Goal: Book appointment/travel/reservation

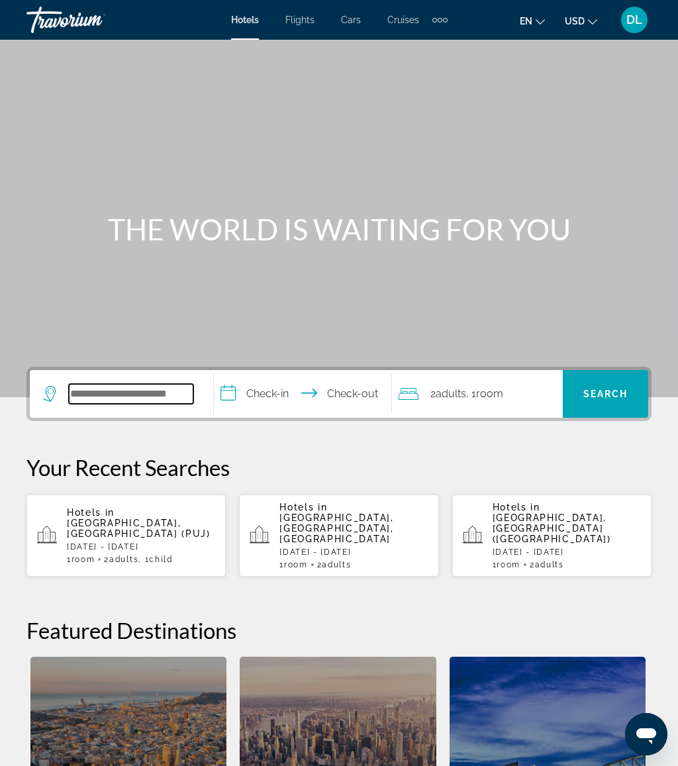
click at [140, 396] on input "Search widget" at bounding box center [131, 394] width 124 height 20
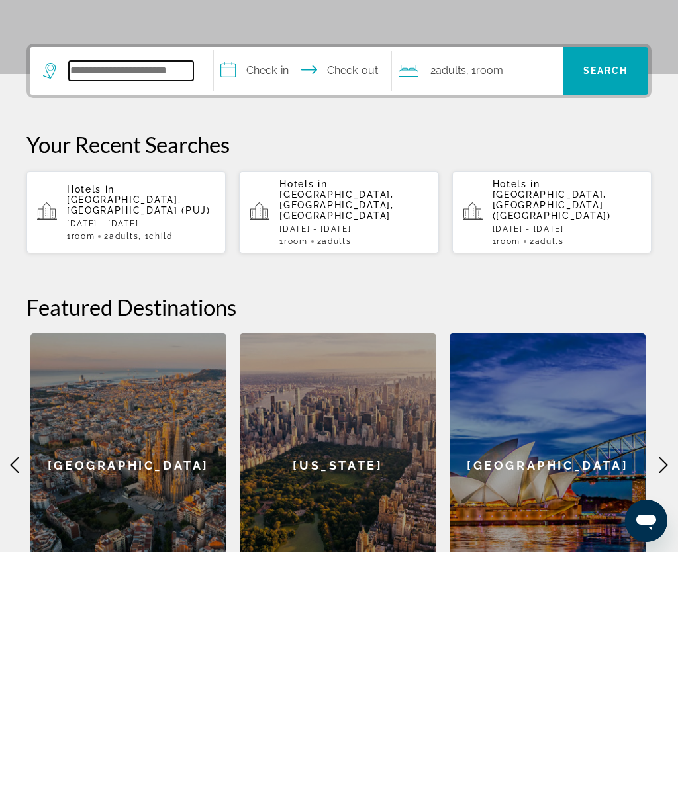
scroll to position [90, 0]
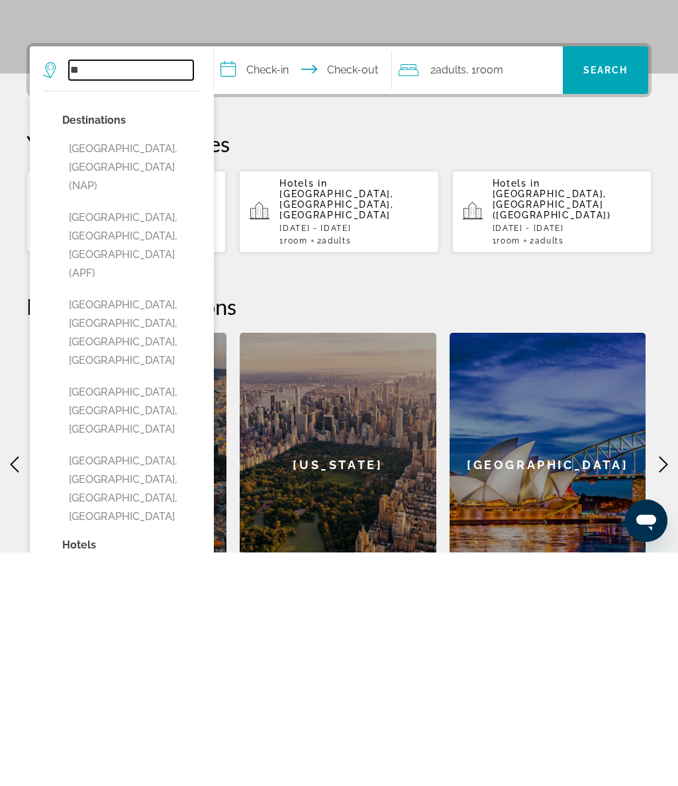
type input "*"
click at [150, 370] on button "[GEOGRAPHIC_DATA], [GEOGRAPHIC_DATA] (NAP)" at bounding box center [131, 401] width 138 height 62
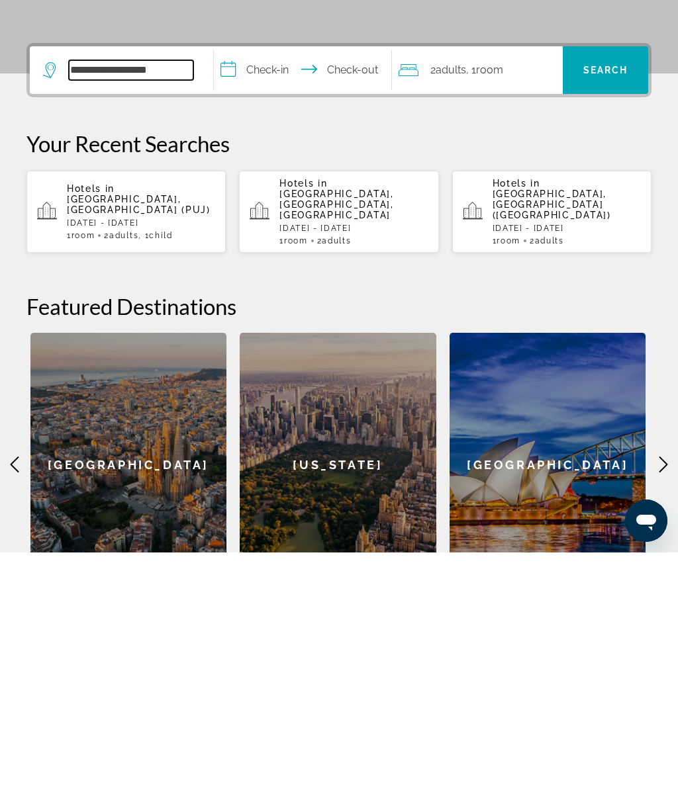
click at [173, 294] on input "**********" at bounding box center [131, 304] width 124 height 20
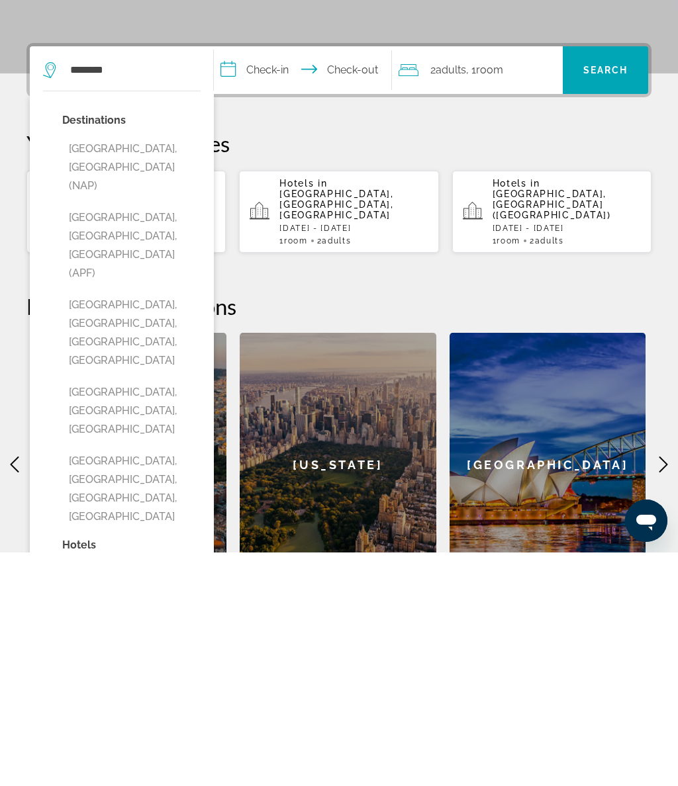
click at [161, 439] on button "[GEOGRAPHIC_DATA], [GEOGRAPHIC_DATA], [GEOGRAPHIC_DATA] (APF)" at bounding box center [131, 479] width 138 height 81
type input "**********"
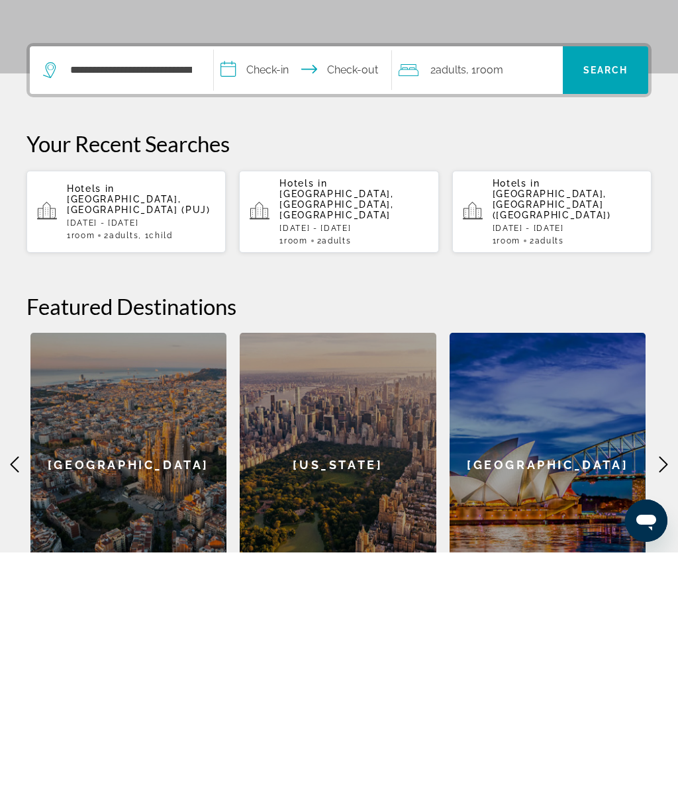
click at [278, 280] on input "**********" at bounding box center [305, 306] width 183 height 52
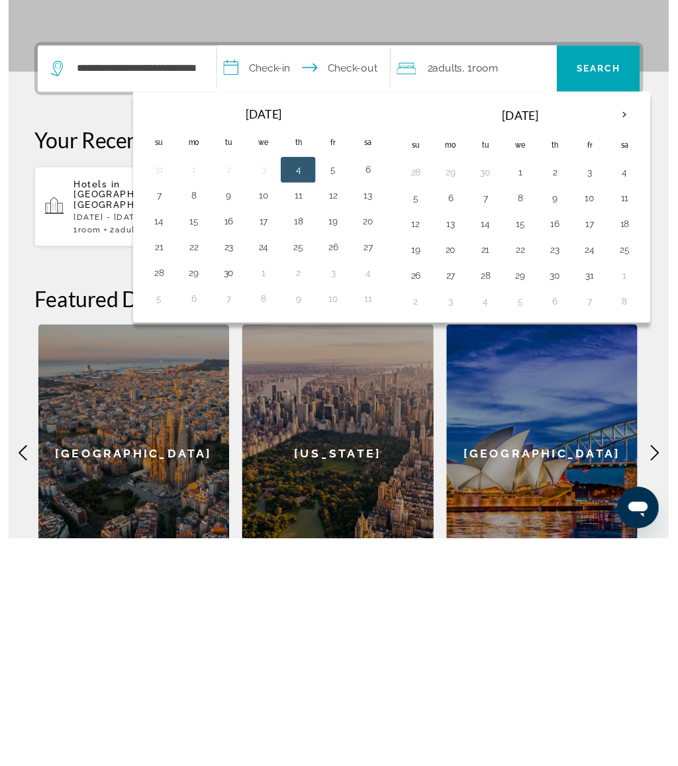
scroll to position [328, 0]
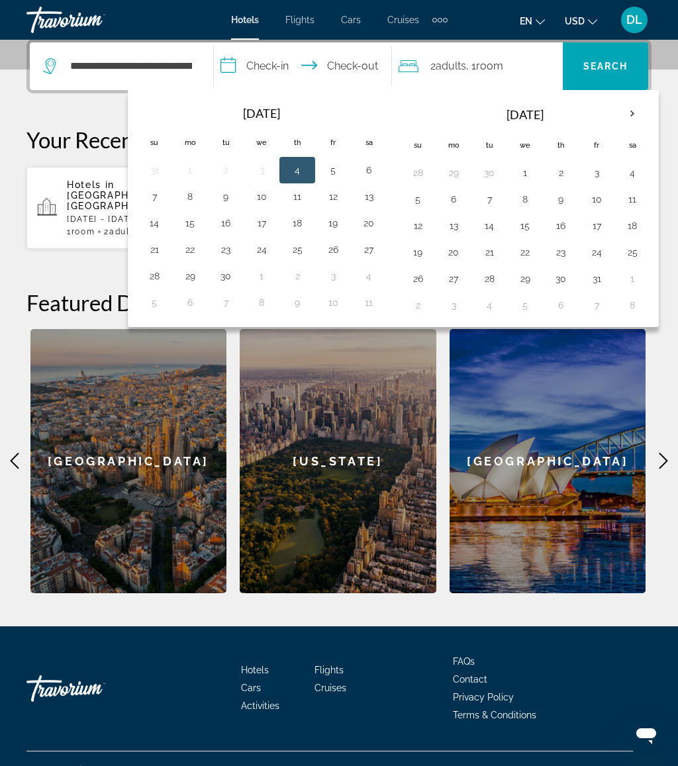
click at [331, 215] on button "19" at bounding box center [332, 223] width 21 height 19
click at [160, 241] on button "21" at bounding box center [154, 249] width 21 height 19
type input "**********"
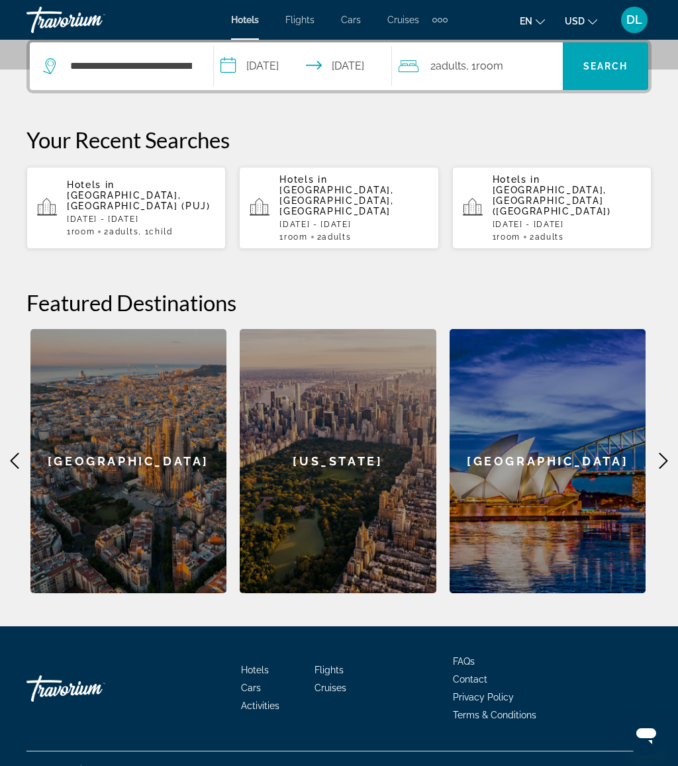
click at [602, 70] on span "Search" at bounding box center [605, 66] width 45 height 11
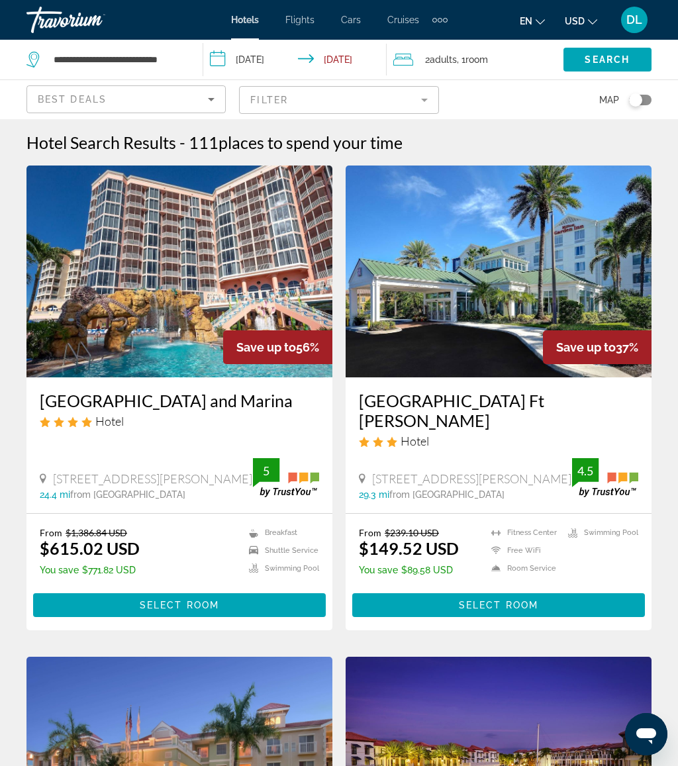
click at [494, 44] on div "2 Adult Adults , 1 Room rooms" at bounding box center [478, 60] width 170 height 40
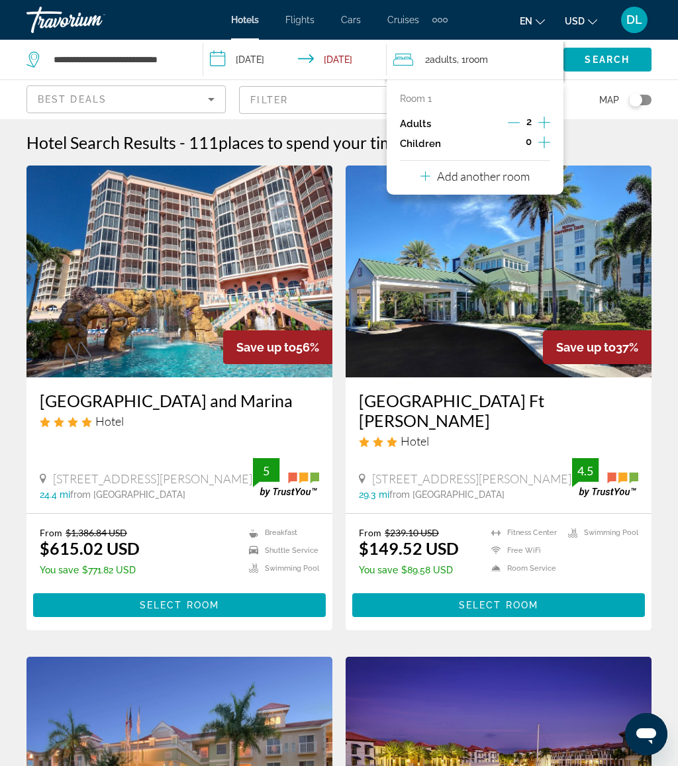
click at [538, 138] on icon "Increment children" at bounding box center [544, 142] width 12 height 16
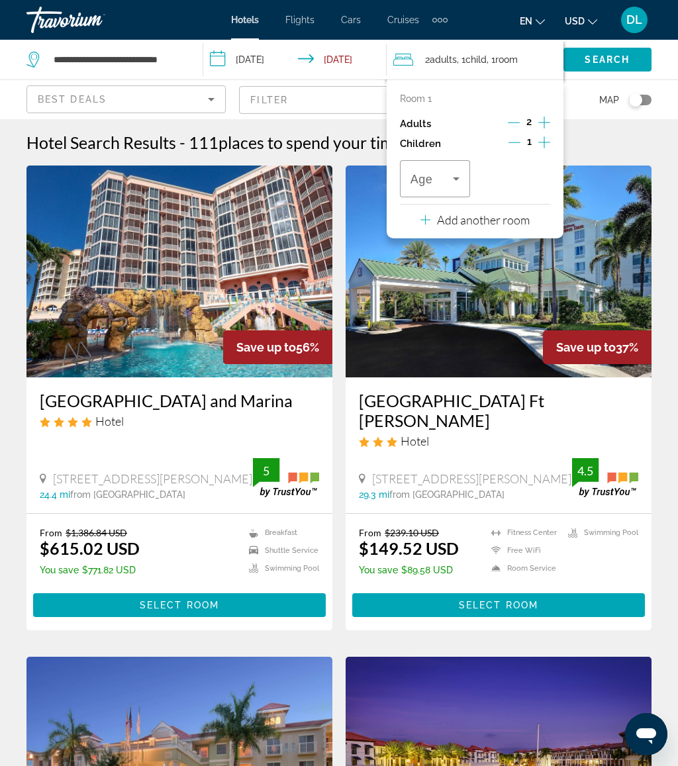
click at [550, 140] on button "Increment children" at bounding box center [544, 144] width 12 height 20
click at [529, 181] on icon "Travelers: 2 adults, 2 children" at bounding box center [536, 179] width 16 height 16
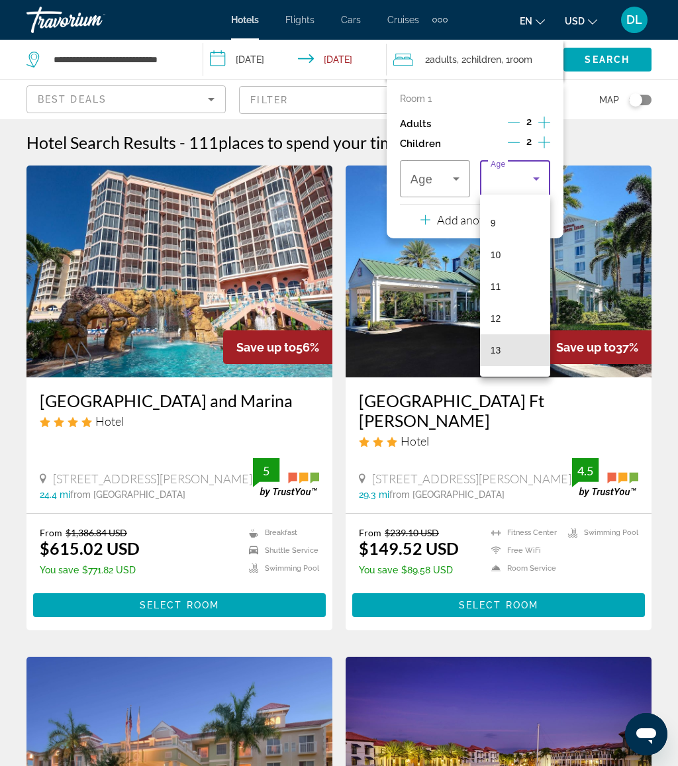
scroll to position [353, 0]
click at [530, 287] on mat-option "13" at bounding box center [515, 276] width 70 height 32
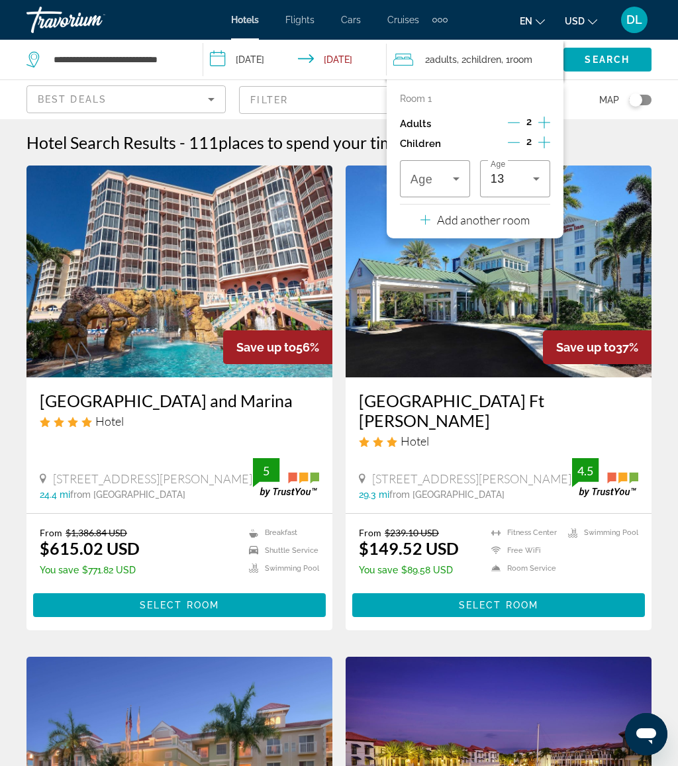
click at [521, 288] on img "Main content" at bounding box center [498, 271] width 306 height 212
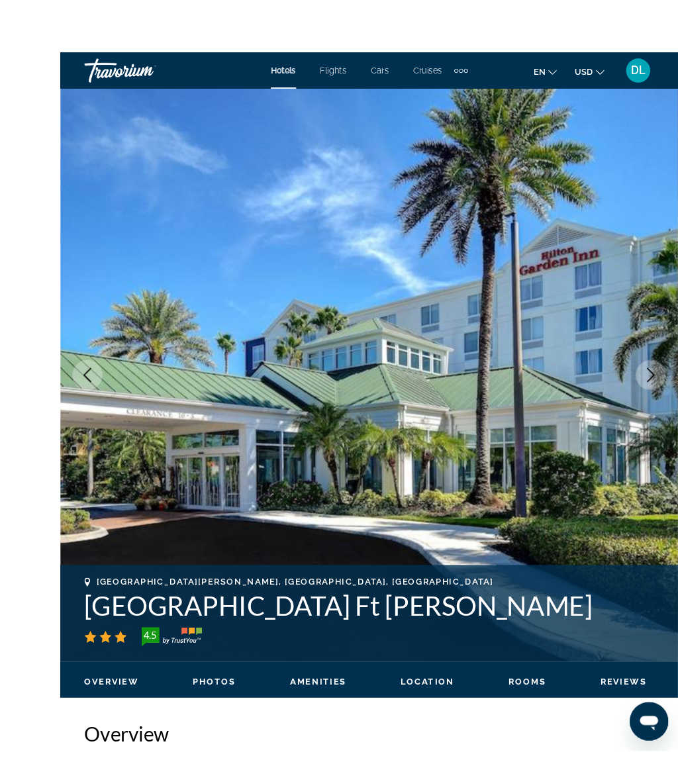
scroll to position [11, 0]
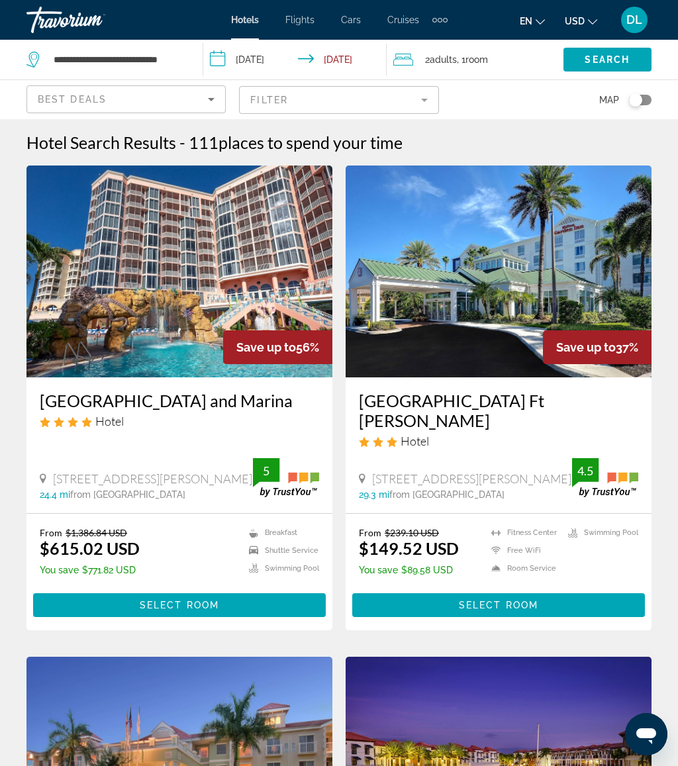
click at [512, 57] on div "2 Adult Adults , 1 Room rooms" at bounding box center [478, 59] width 170 height 19
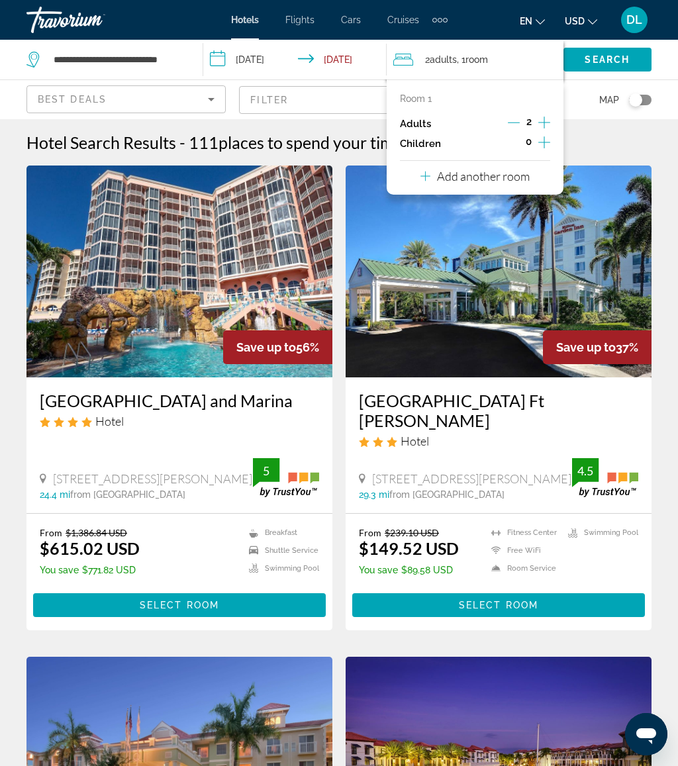
click at [543, 141] on icon "Increment children" at bounding box center [544, 142] width 12 height 16
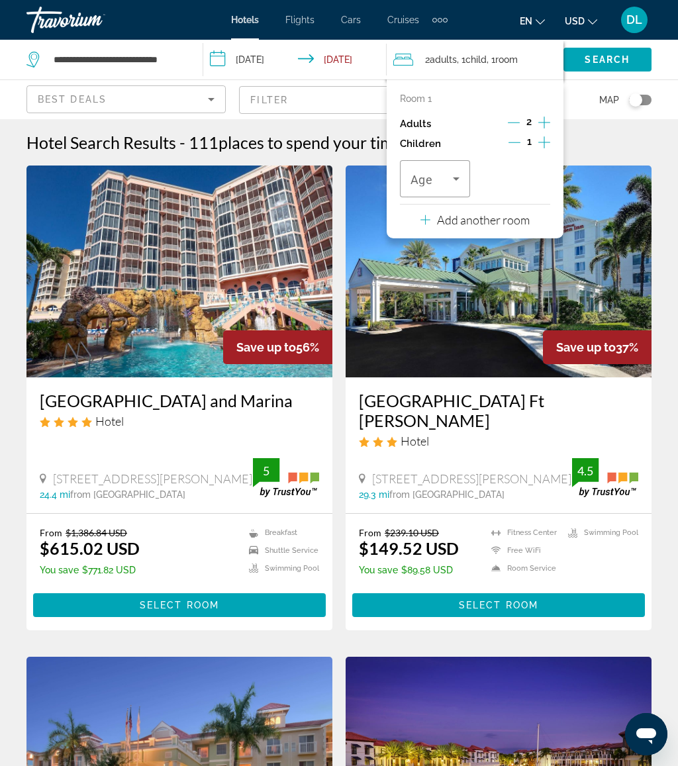
click at [545, 138] on icon "Increment children" at bounding box center [544, 142] width 12 height 16
click at [535, 181] on icon "Travelers: 2 adults, 2 children" at bounding box center [536, 179] width 16 height 16
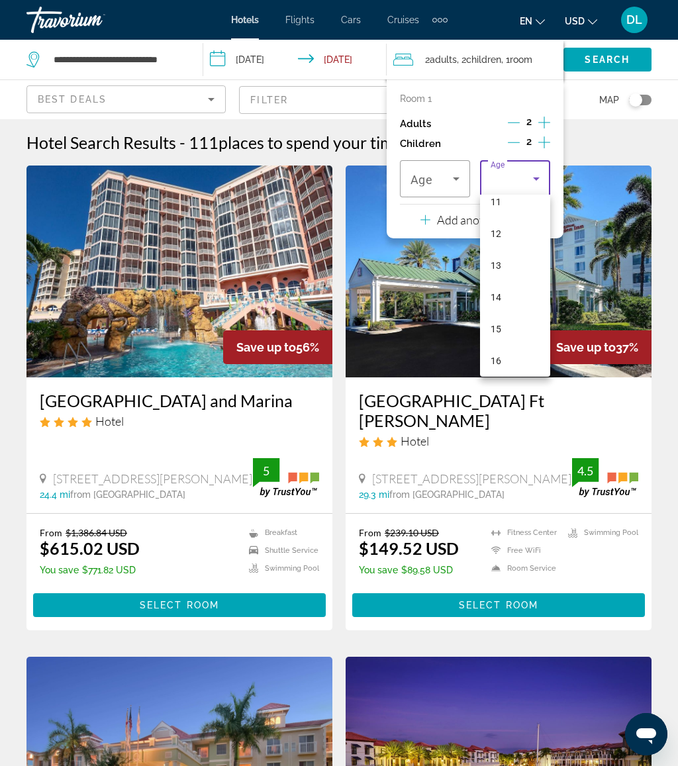
scroll to position [363, 0]
click at [517, 260] on mat-option "13" at bounding box center [515, 265] width 70 height 32
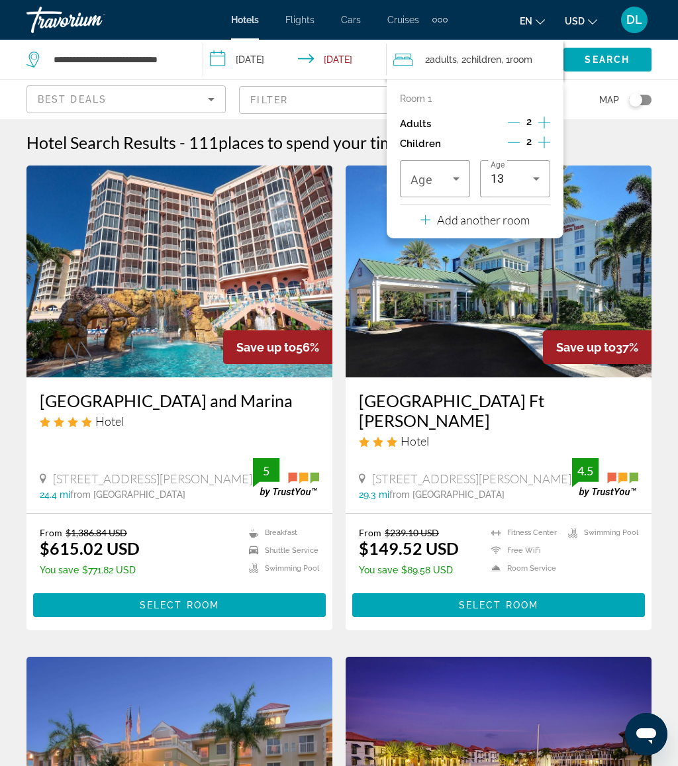
click at [441, 171] on span "Travelers: 2 adults, 2 children" at bounding box center [431, 179] width 42 height 16
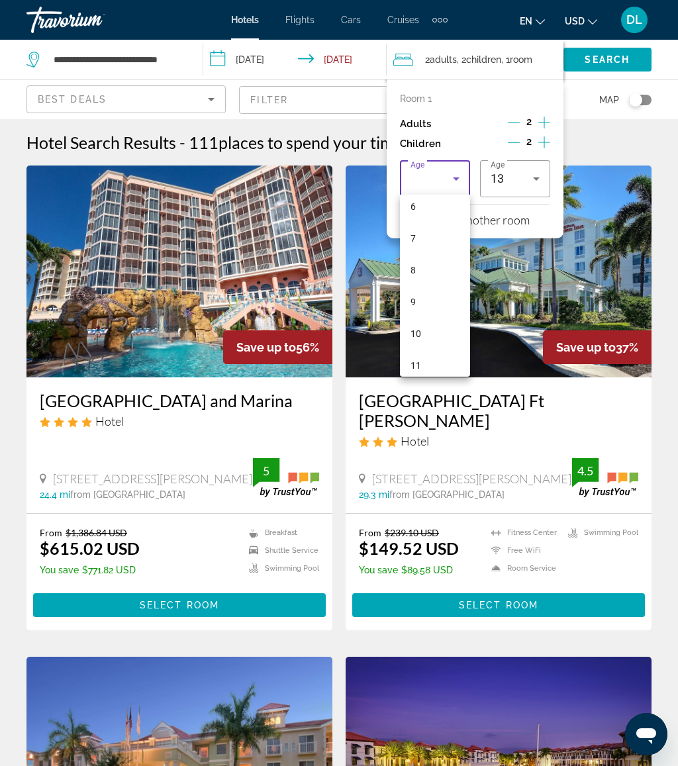
scroll to position [381, 0]
click at [435, 304] on mat-option "15" at bounding box center [435, 311] width 70 height 32
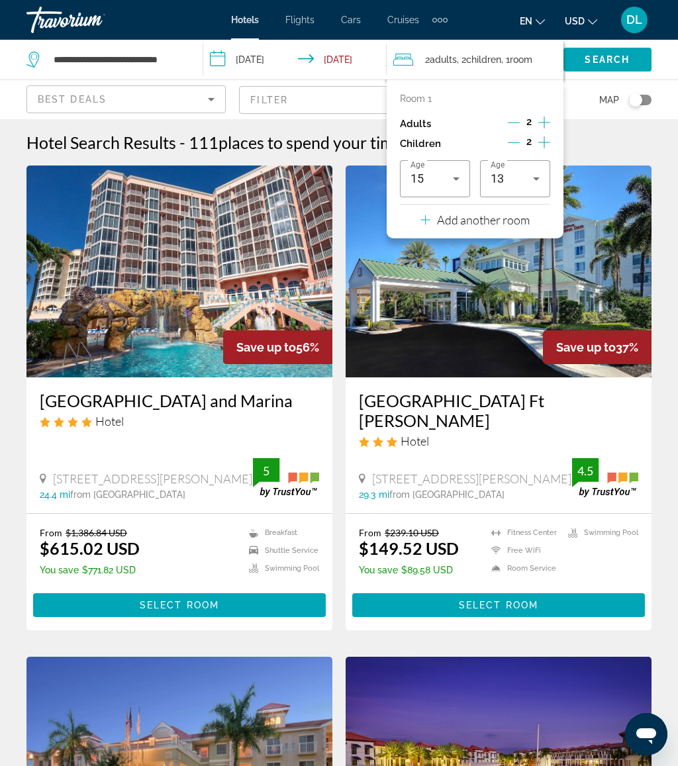
click at [443, 179] on div "15" at bounding box center [431, 179] width 42 height 16
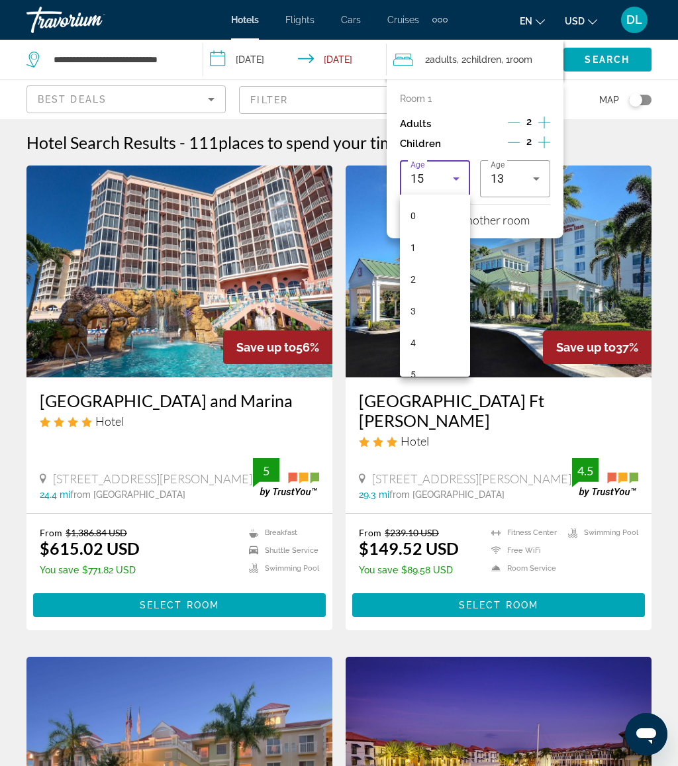
scroll to position [332, 0]
click at [439, 330] on mat-option "14" at bounding box center [435, 329] width 70 height 32
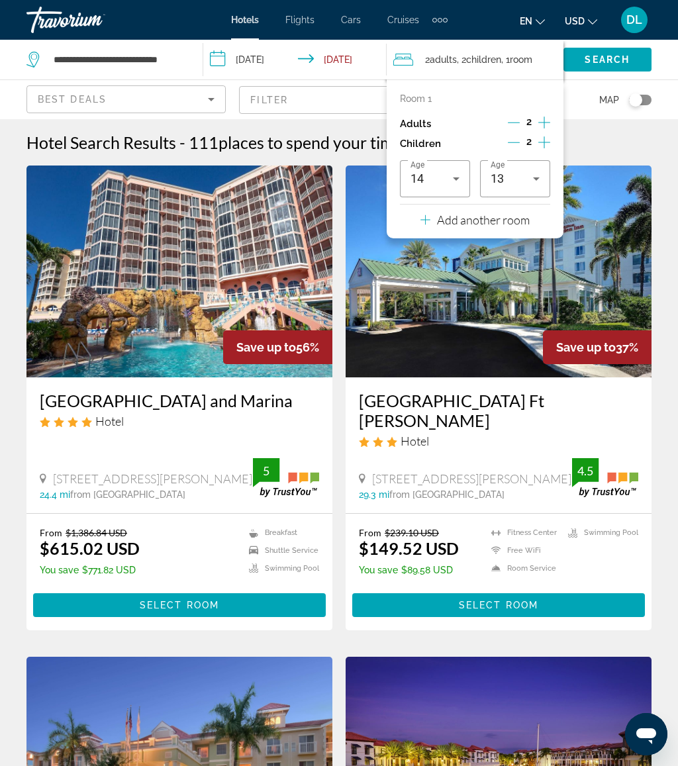
click at [630, 66] on span "Search widget" at bounding box center [607, 60] width 88 height 32
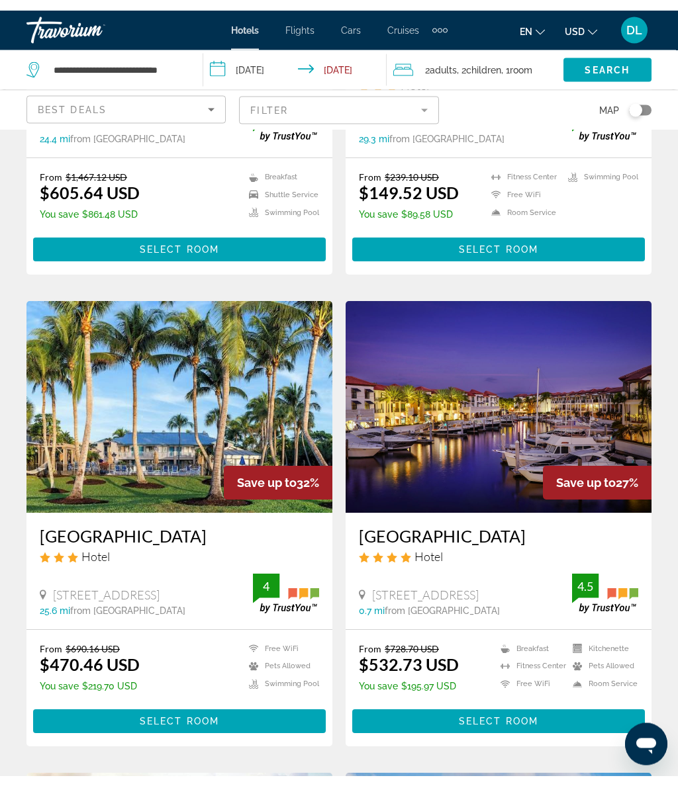
scroll to position [291, 0]
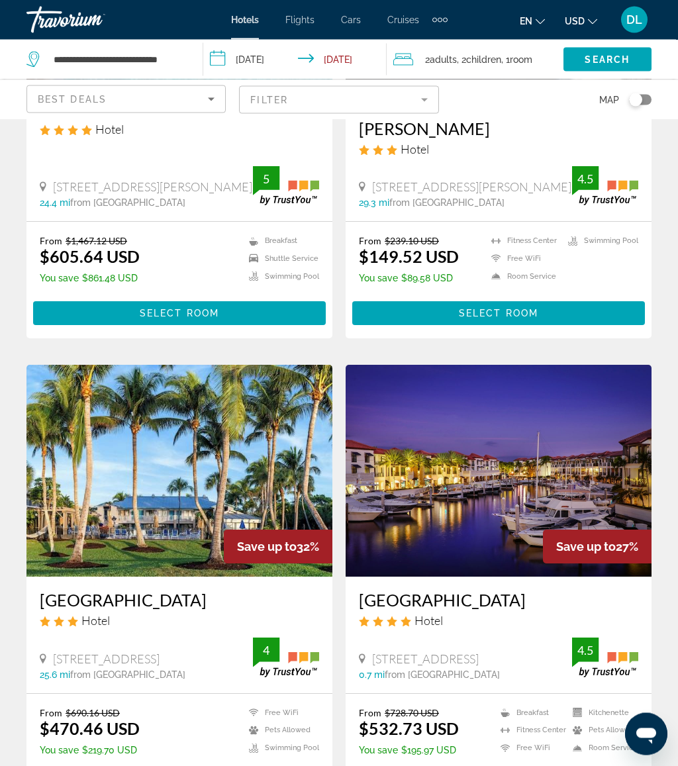
click at [388, 98] on mat-form-field "Filter" at bounding box center [338, 100] width 199 height 28
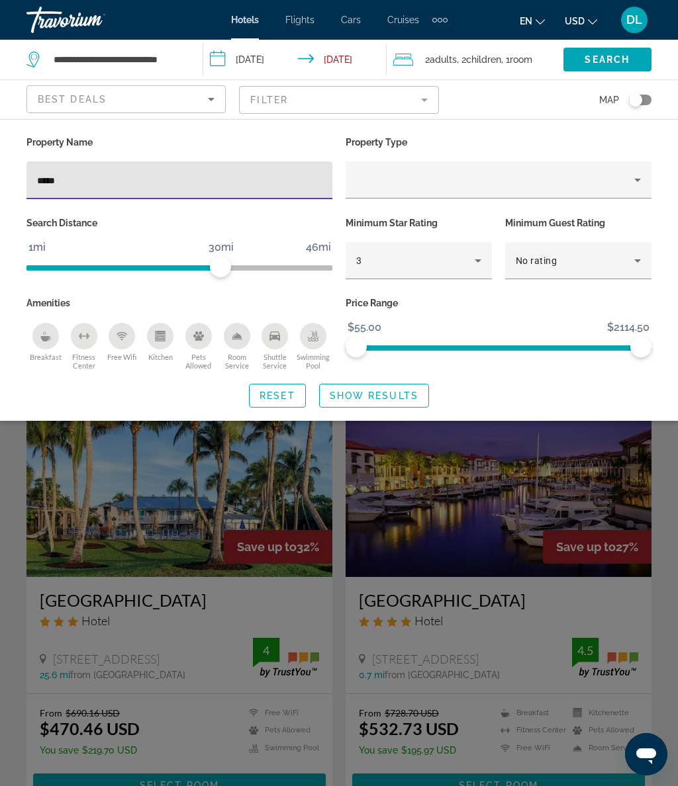
type input "******"
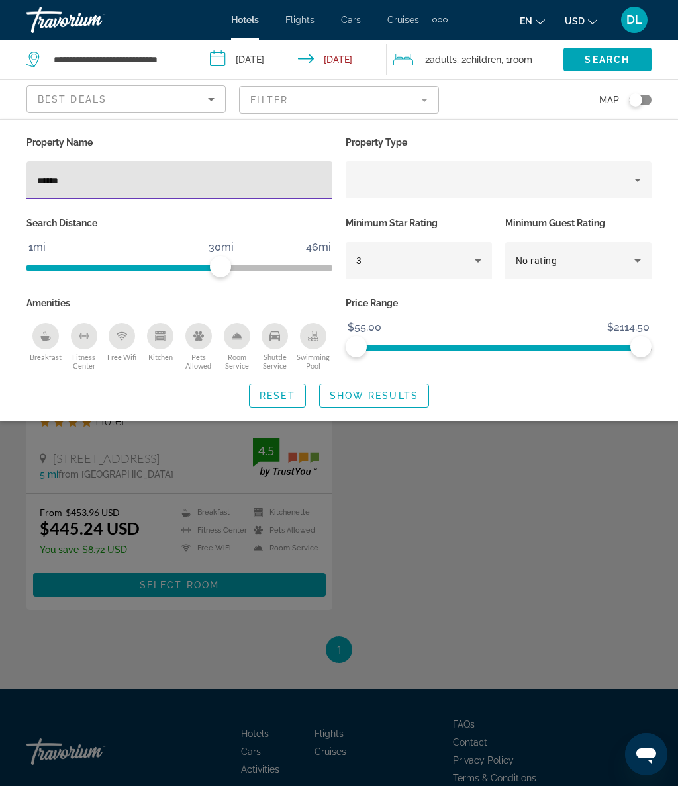
click at [382, 391] on span "Show Results" at bounding box center [374, 395] width 89 height 11
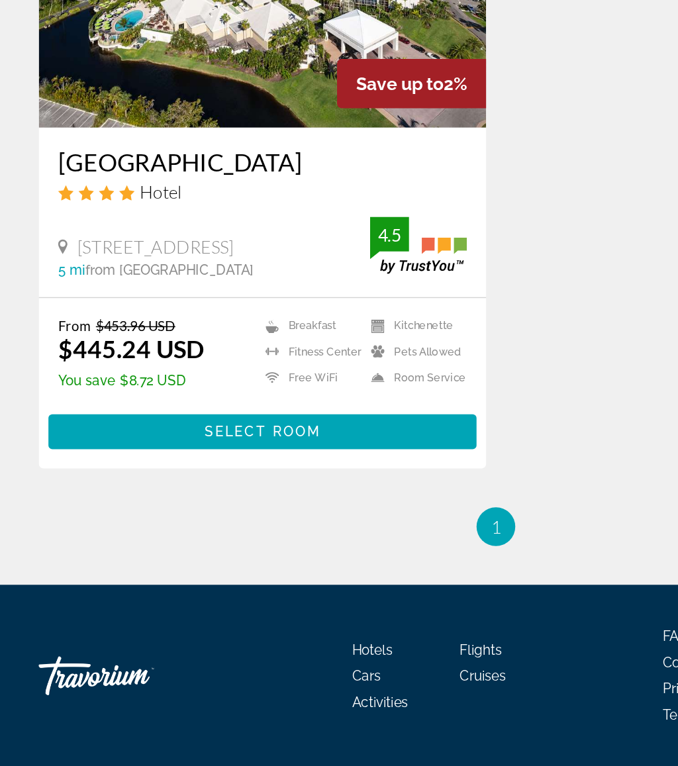
scroll to position [60, 0]
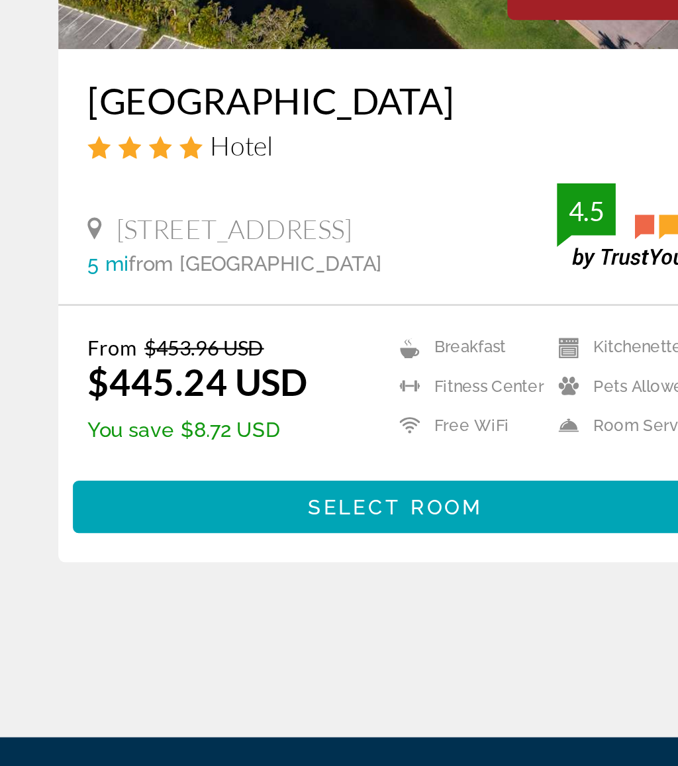
click at [179, 510] on span "Main content" at bounding box center [179, 526] width 292 height 32
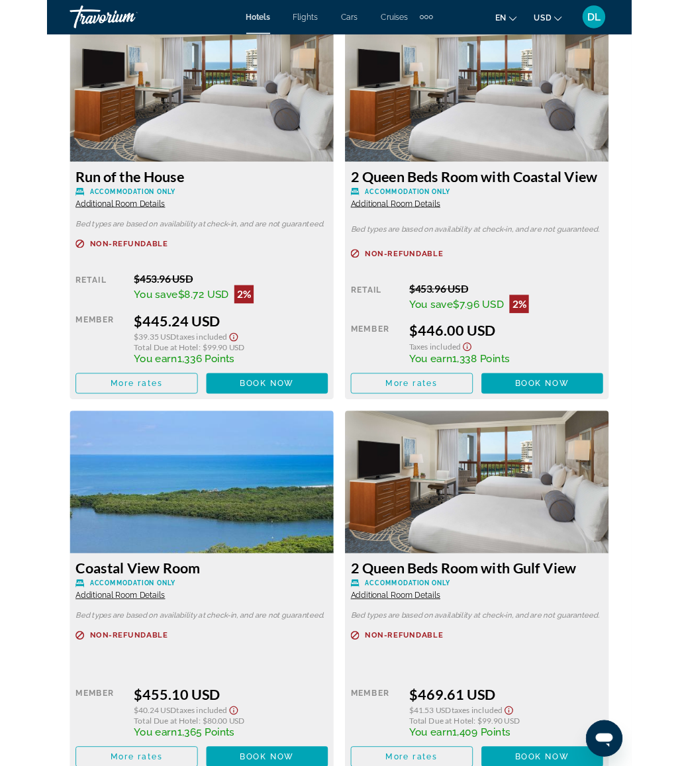
scroll to position [2346, 0]
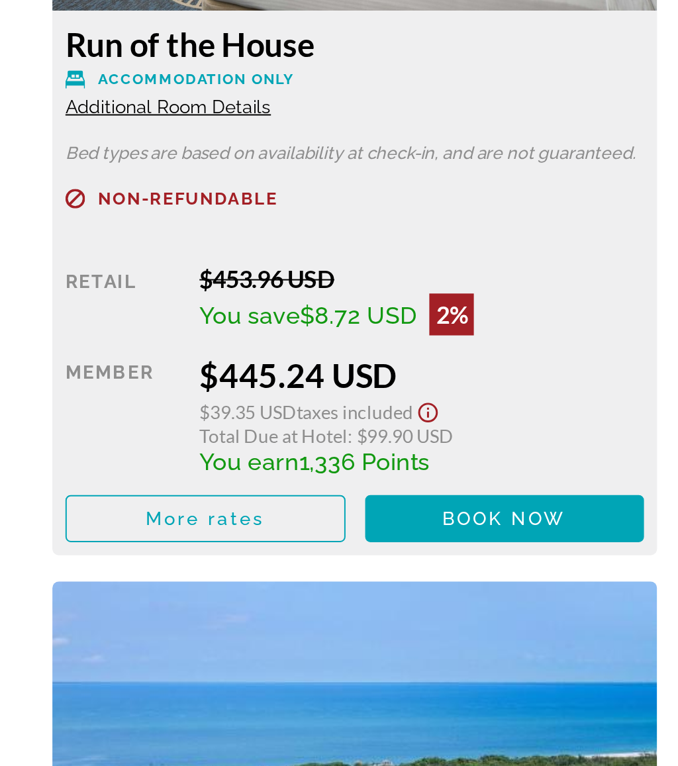
click at [137, 427] on span "Main content" at bounding box center [104, 443] width 140 height 32
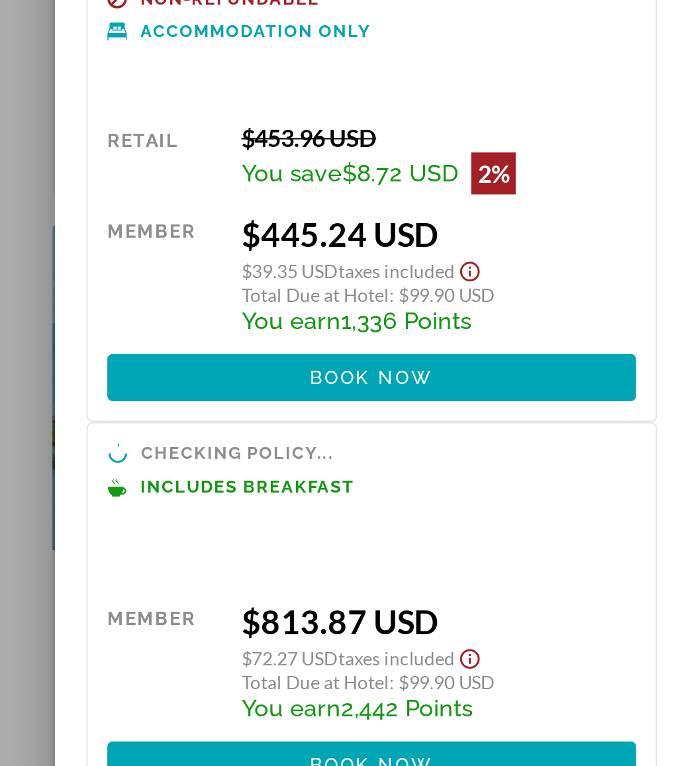
scroll to position [0, 0]
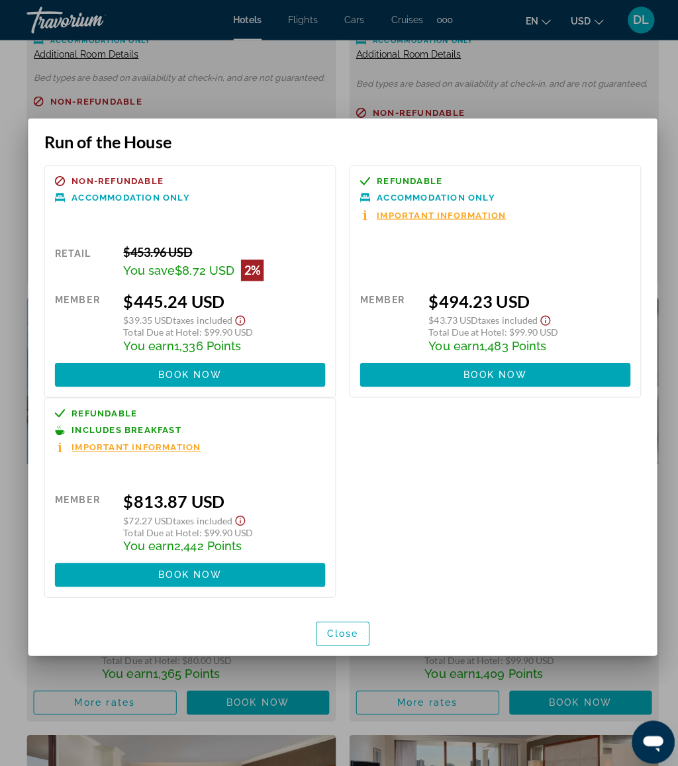
click at [171, 57] on div at bounding box center [339, 383] width 678 height 766
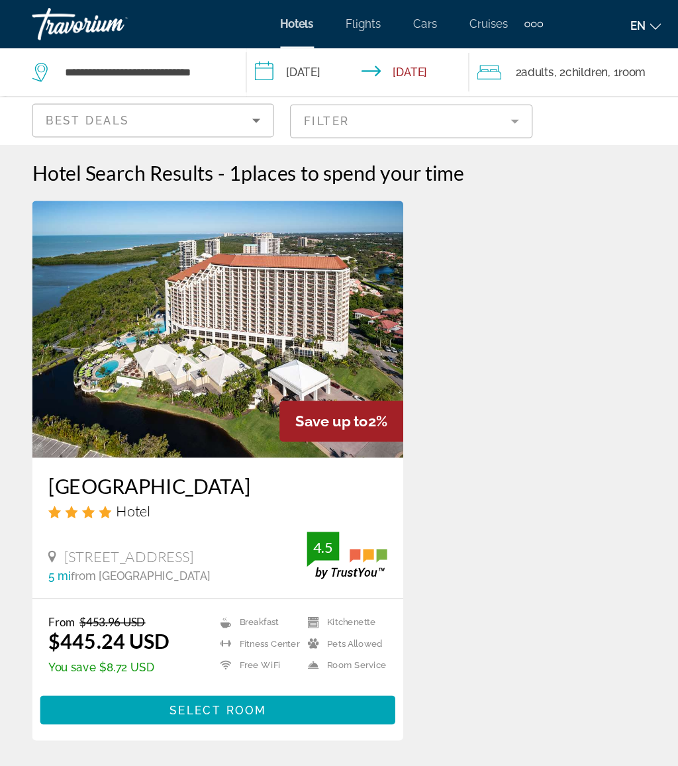
click at [410, 105] on mat-form-field "Filter" at bounding box center [338, 100] width 199 height 28
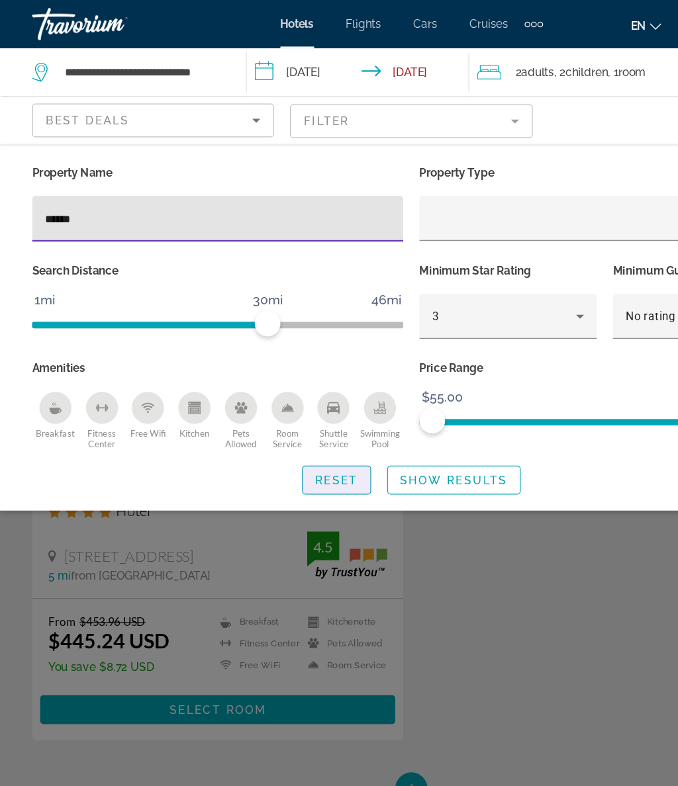
click at [291, 390] on span "Reset" at bounding box center [277, 395] width 36 height 11
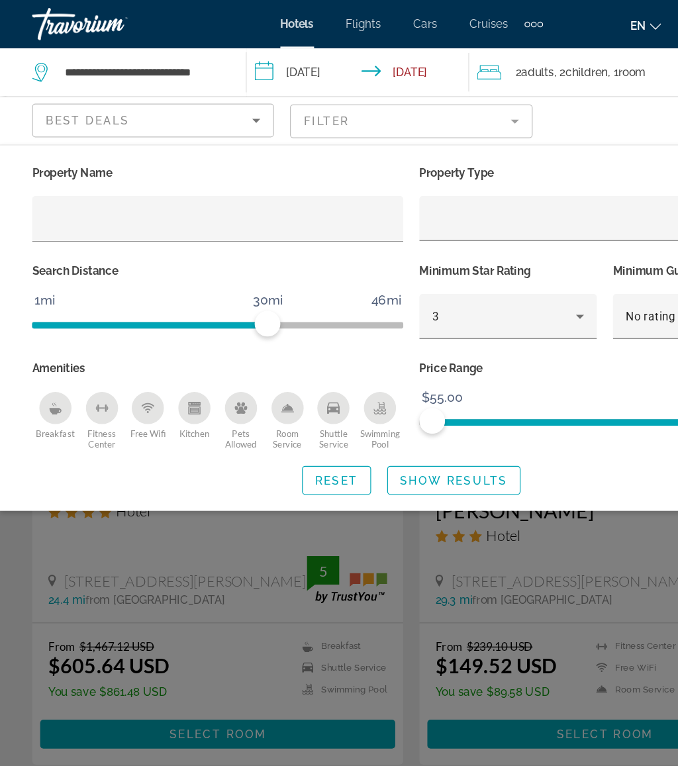
click at [391, 394] on span "Show Results" at bounding box center [374, 395] width 89 height 11
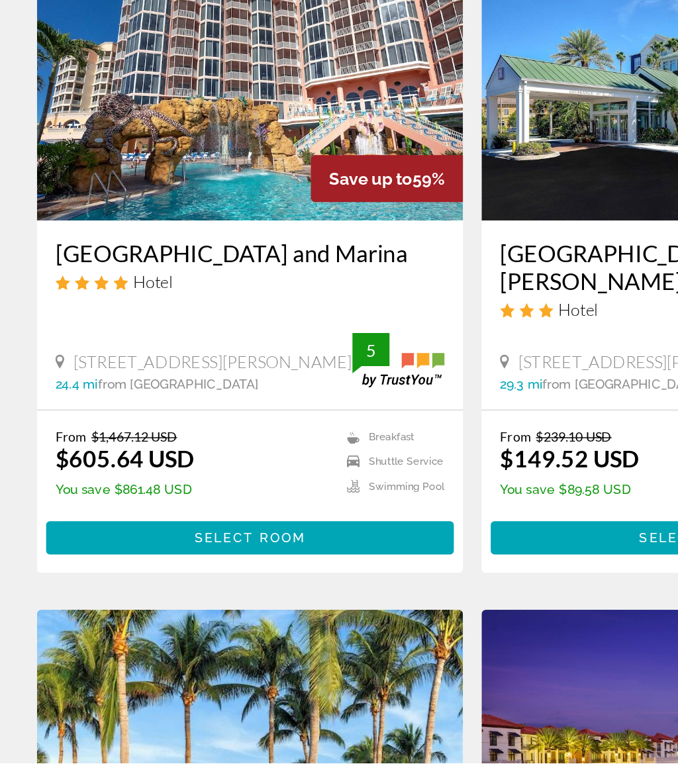
scroll to position [3, 0]
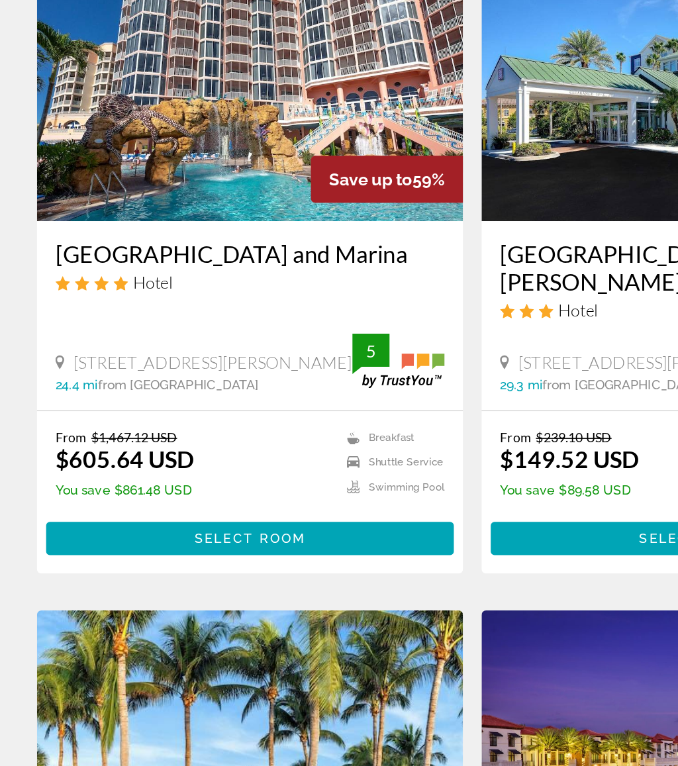
click at [224, 586] on span "Main content" at bounding box center [179, 602] width 292 height 32
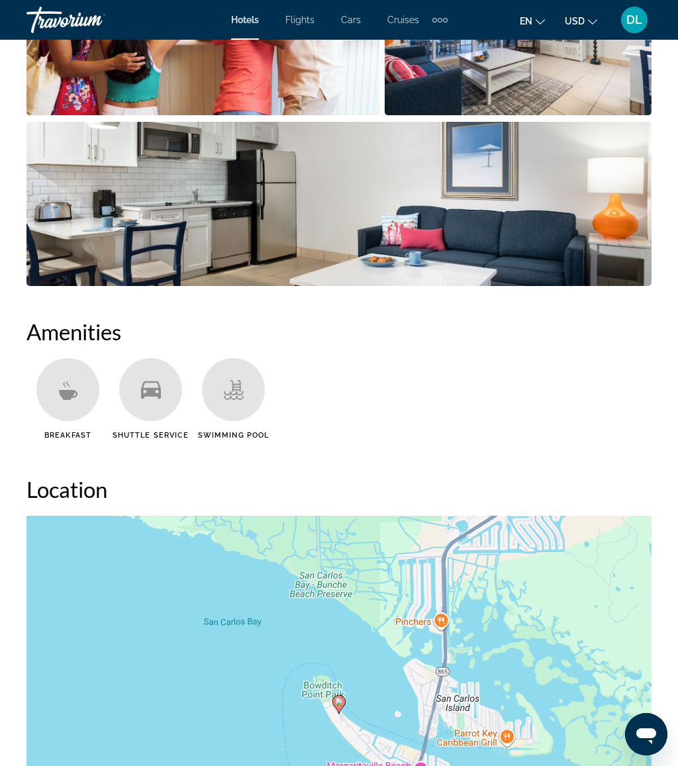
scroll to position [1134, 0]
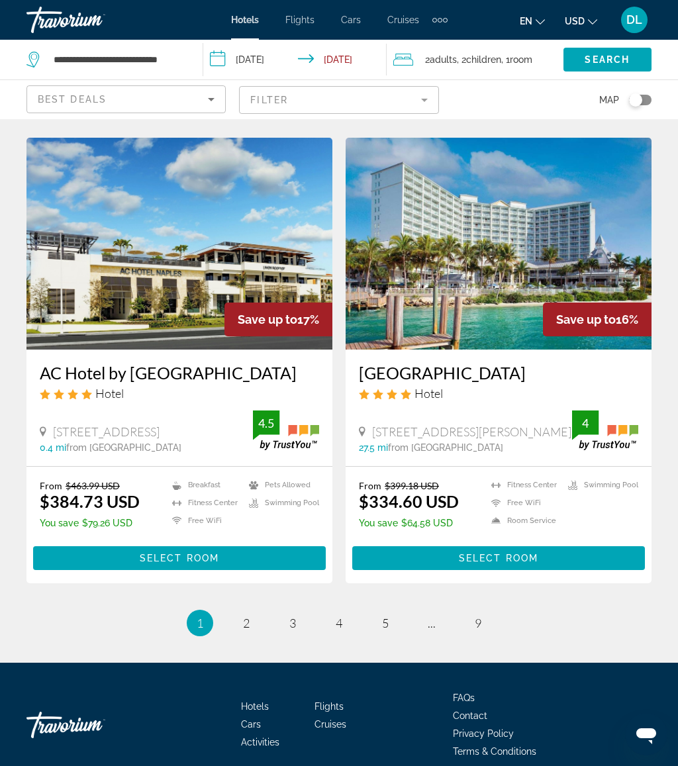
scroll to position [2525, 0]
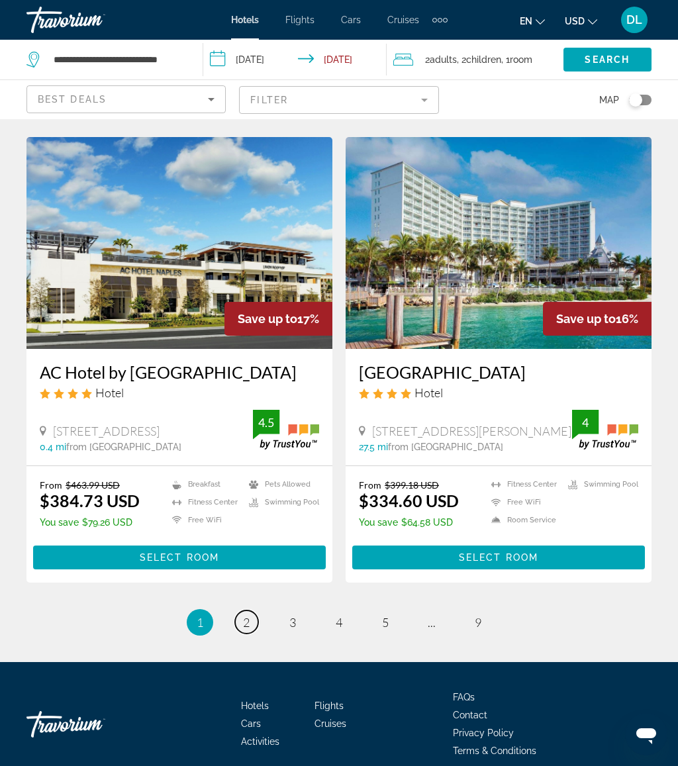
click at [248, 615] on span "2" at bounding box center [246, 622] width 7 height 15
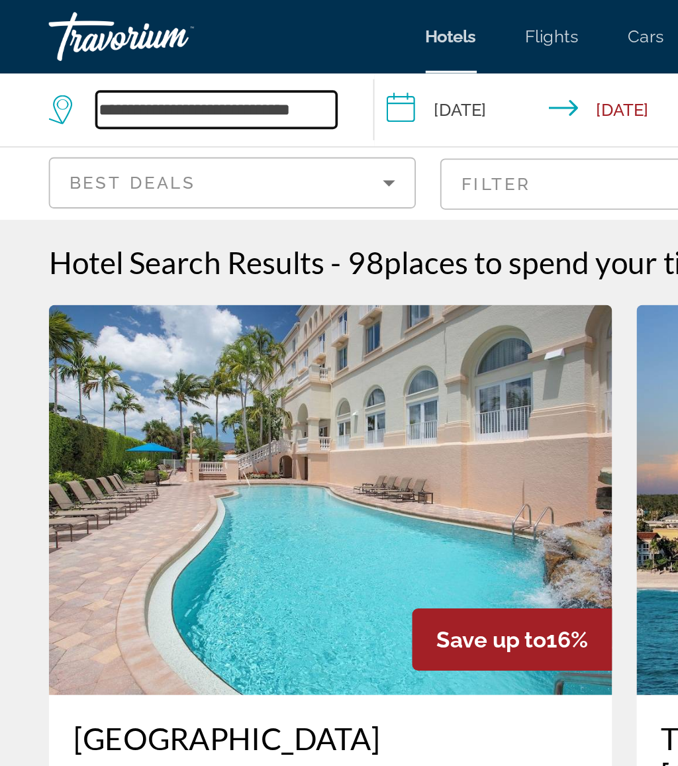
click at [182, 61] on input "**********" at bounding box center [117, 60] width 130 height 20
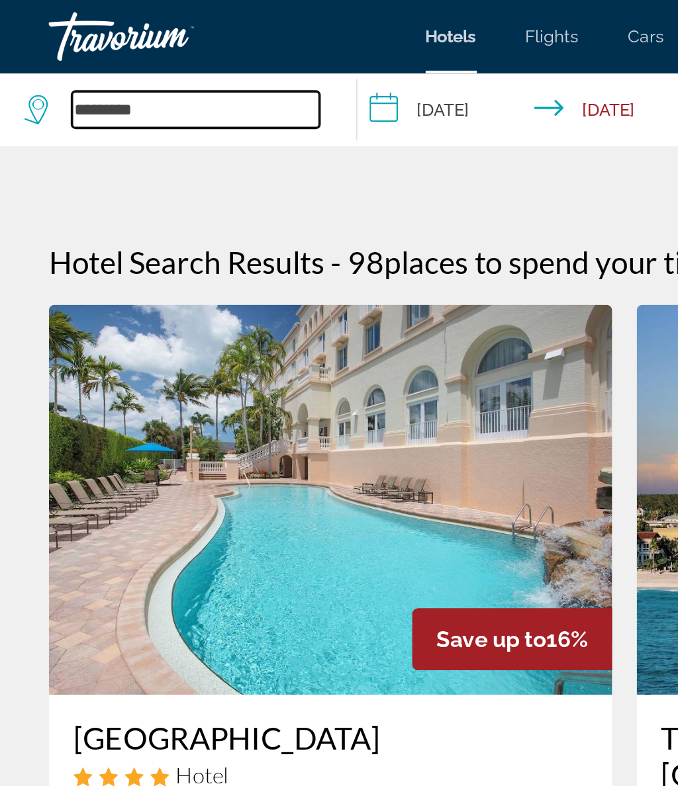
type input "*"
click at [98, 54] on input "*" at bounding box center [106, 60] width 134 height 20
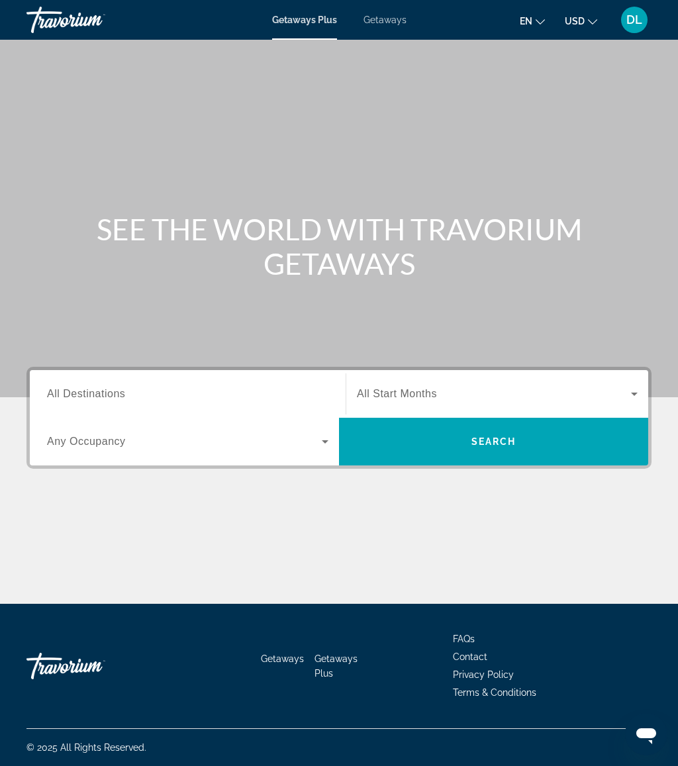
click at [234, 393] on input "Destination All Destinations" at bounding box center [187, 394] width 281 height 16
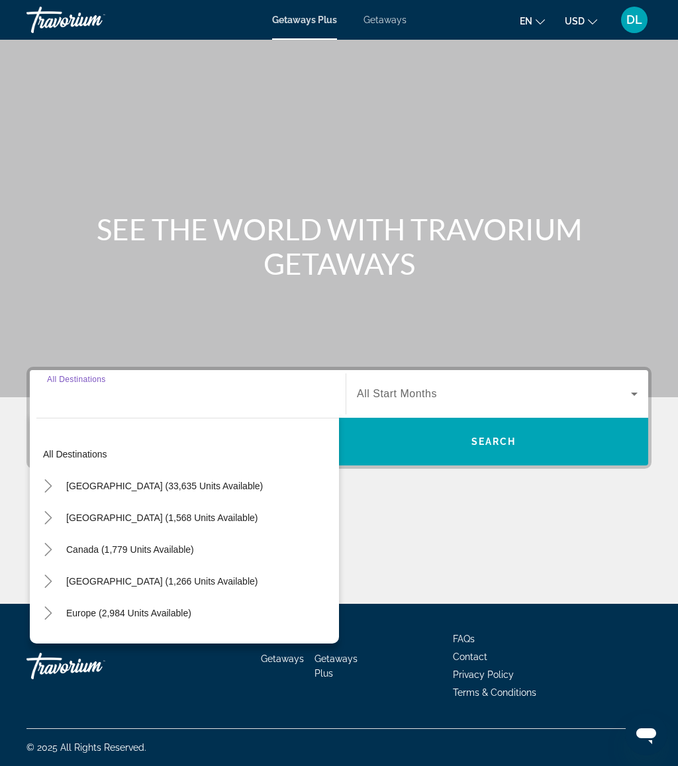
click at [47, 481] on icon "Toggle United States (33,635 units available)" at bounding box center [47, 485] width 7 height 13
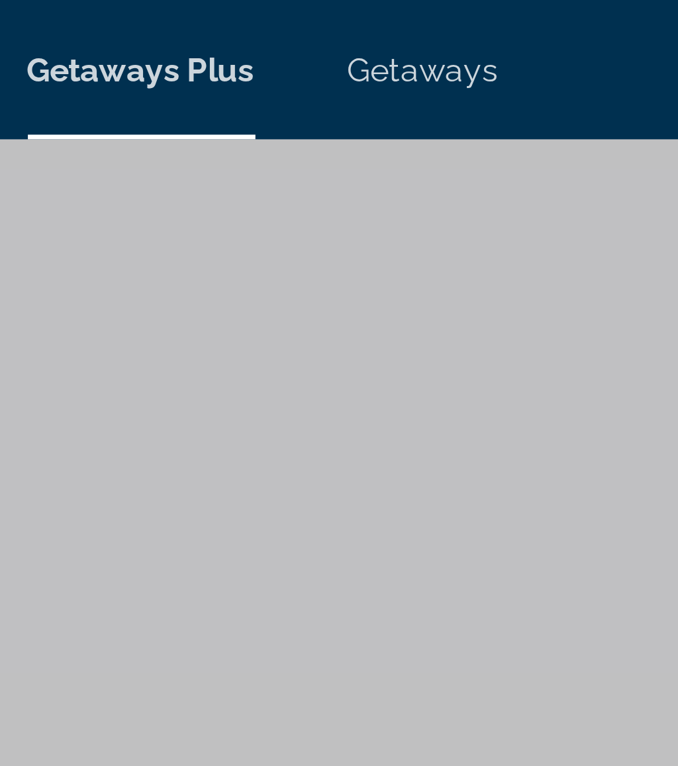
click at [363, 21] on span "Getaways" at bounding box center [384, 20] width 43 height 11
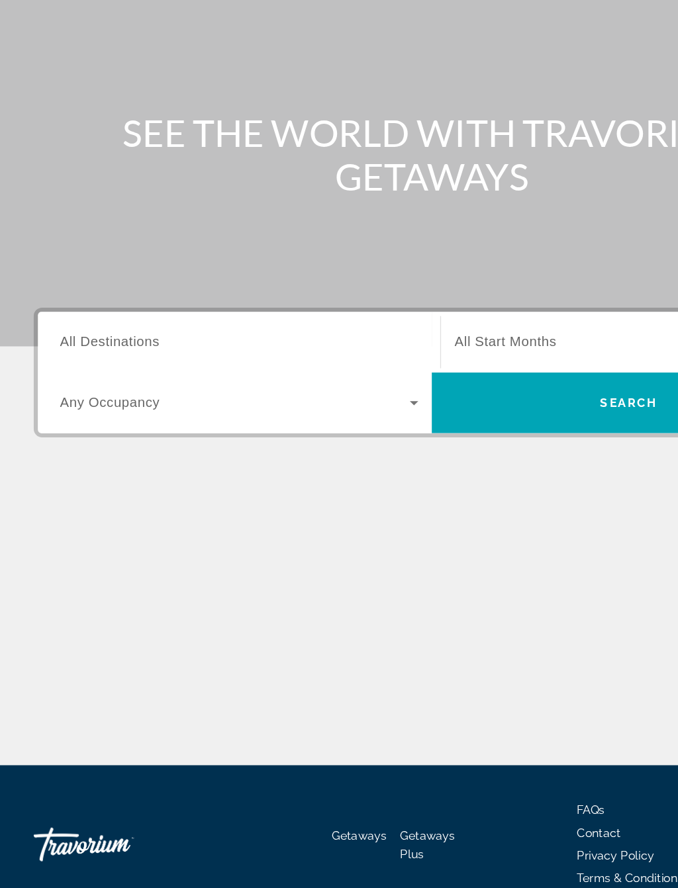
click at [189, 375] on div "Search widget" at bounding box center [187, 394] width 281 height 38
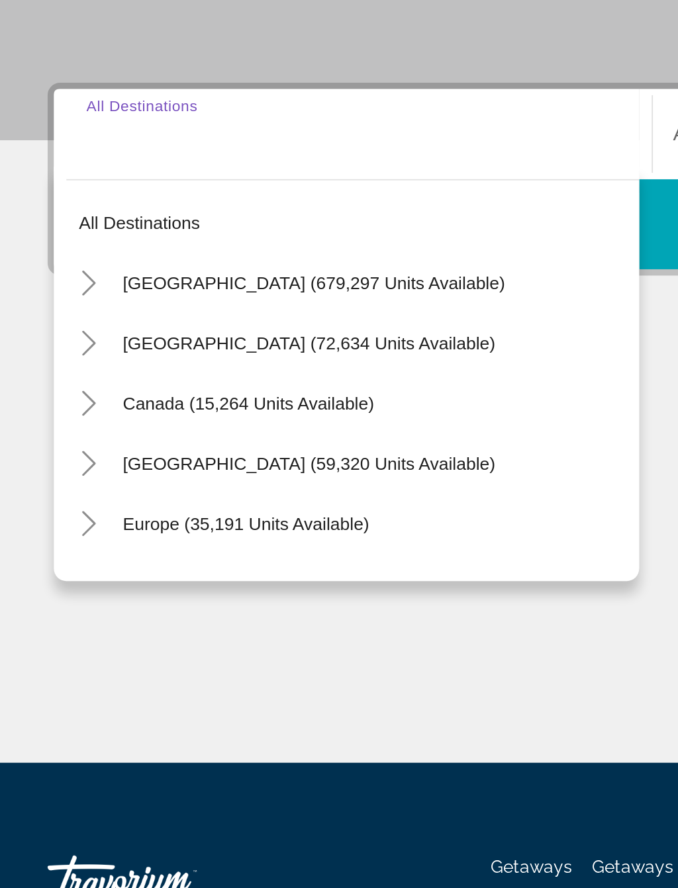
click at [46, 466] on icon "Toggle United States (679,297 units available)" at bounding box center [47, 472] width 7 height 13
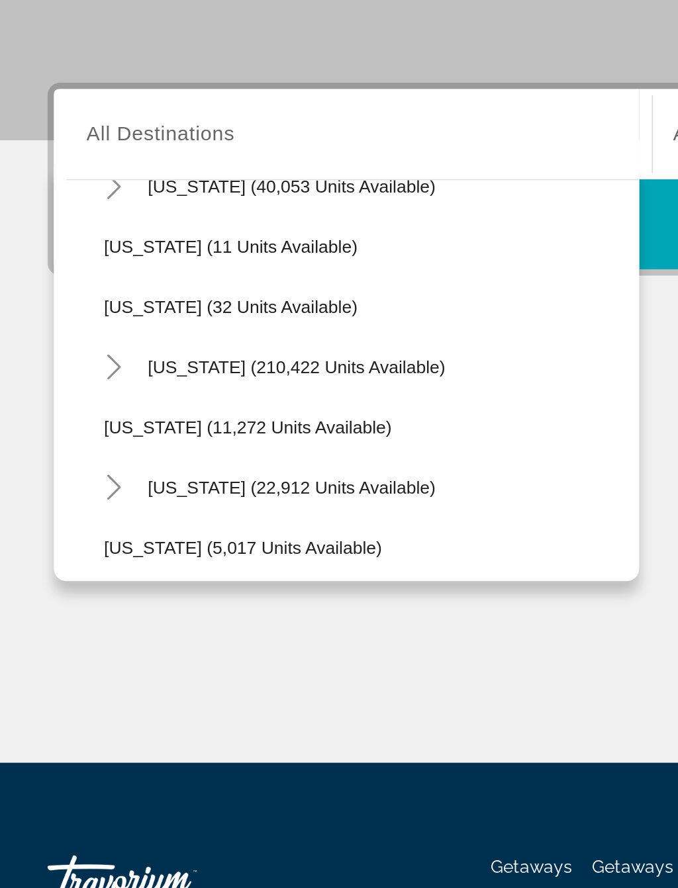
scroll to position [211, 0]
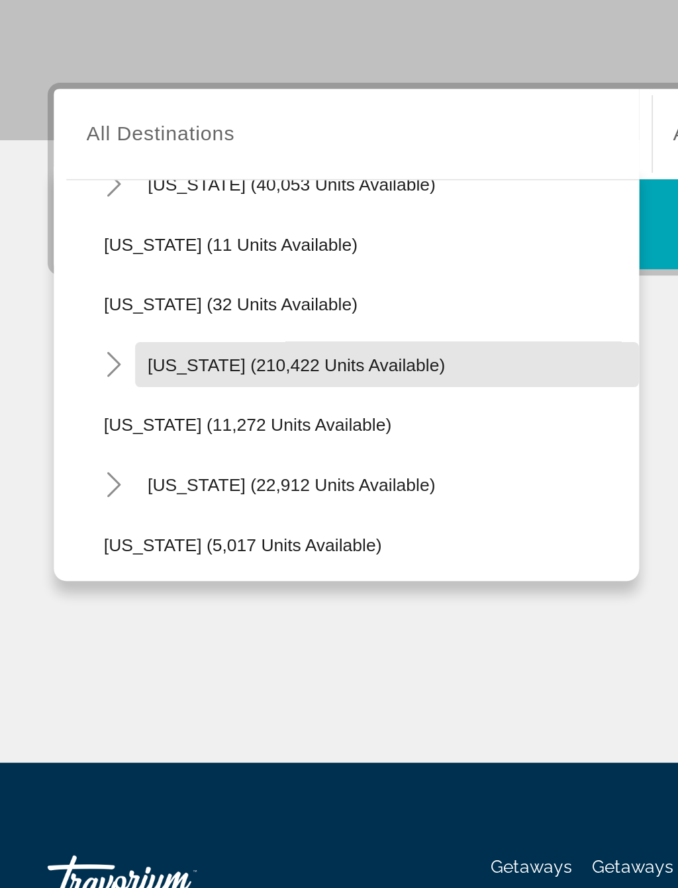
click at [156, 510] on span "Florida (210,422 units available)" at bounding box center [157, 515] width 157 height 11
type input "**********"
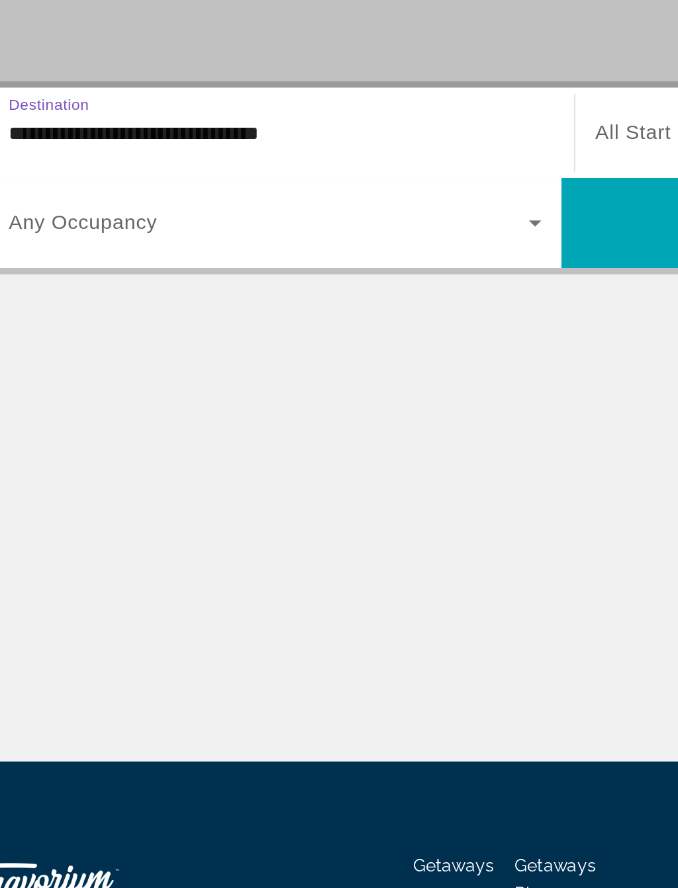
click at [197, 433] on span "Search widget" at bounding box center [184, 441] width 275 height 16
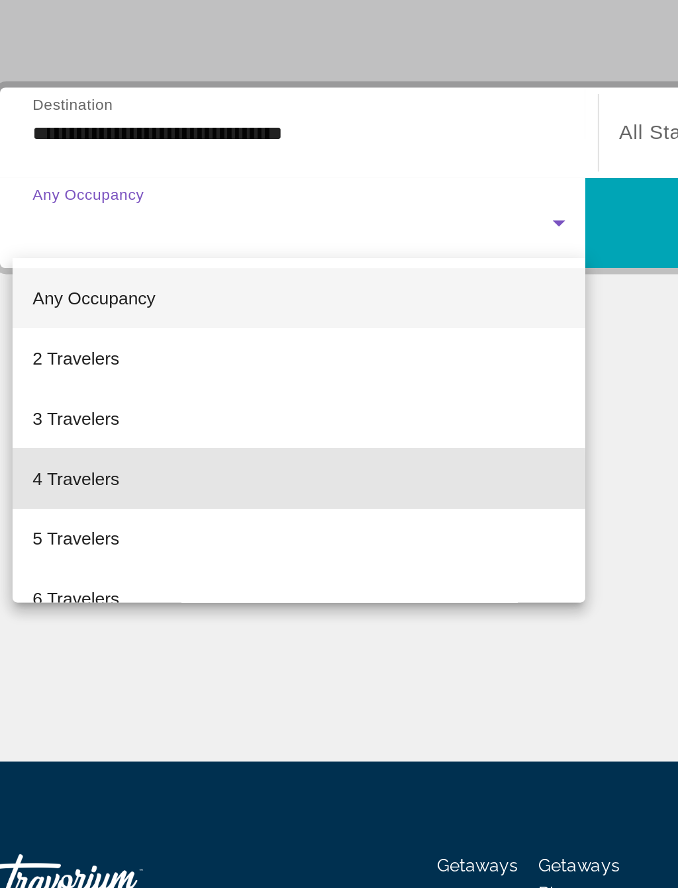
click at [97, 560] on mat-option "4 Travelers" at bounding box center [187, 576] width 302 height 32
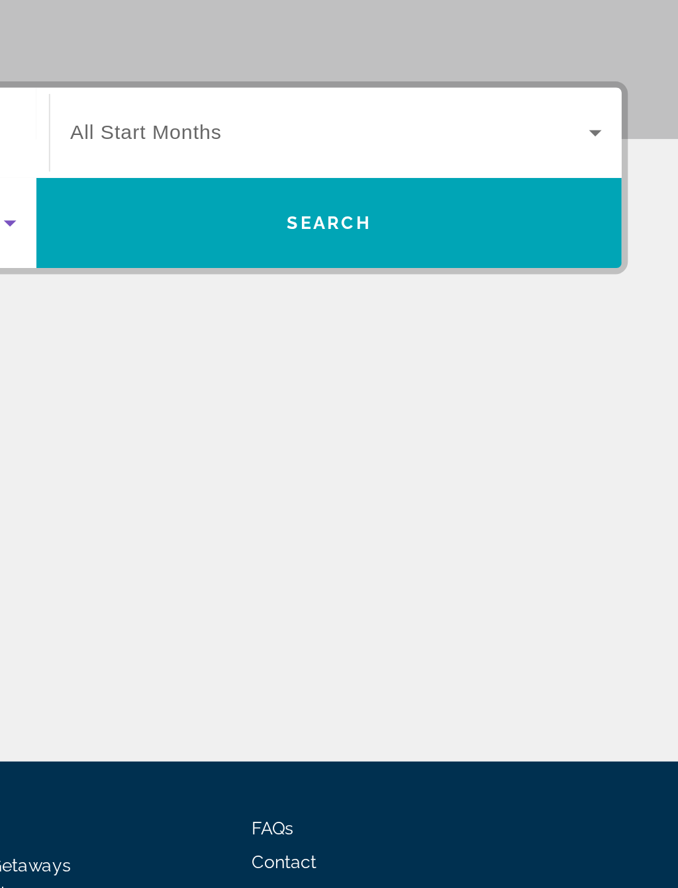
click at [357, 386] on span "Search widget" at bounding box center [494, 394] width 274 height 16
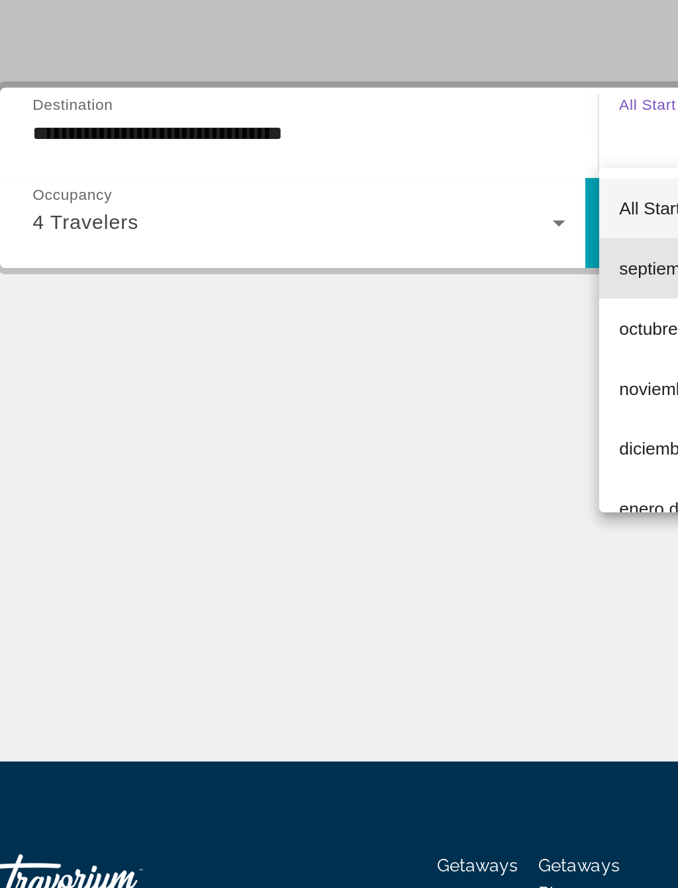
click at [357, 457] on span "septiembre de 2025" at bounding box center [398, 465] width 82 height 16
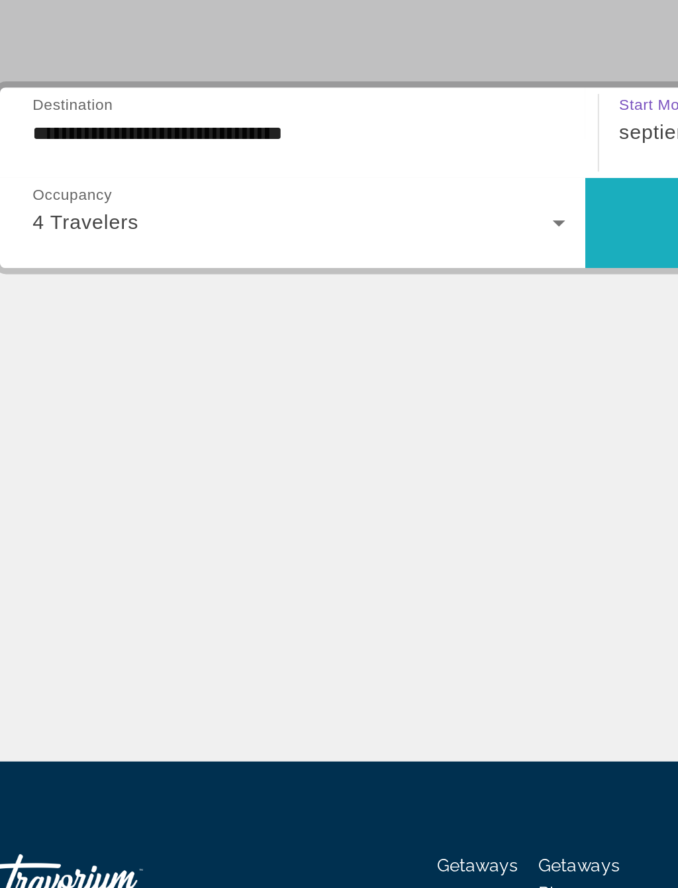
click at [340, 426] on span "Search widget" at bounding box center [493, 442] width 309 height 32
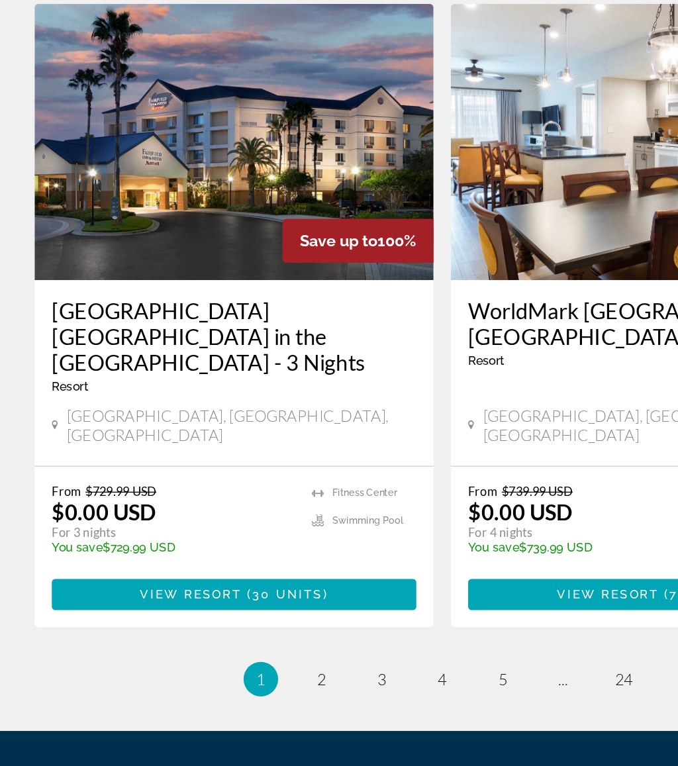
scroll to position [2454, 0]
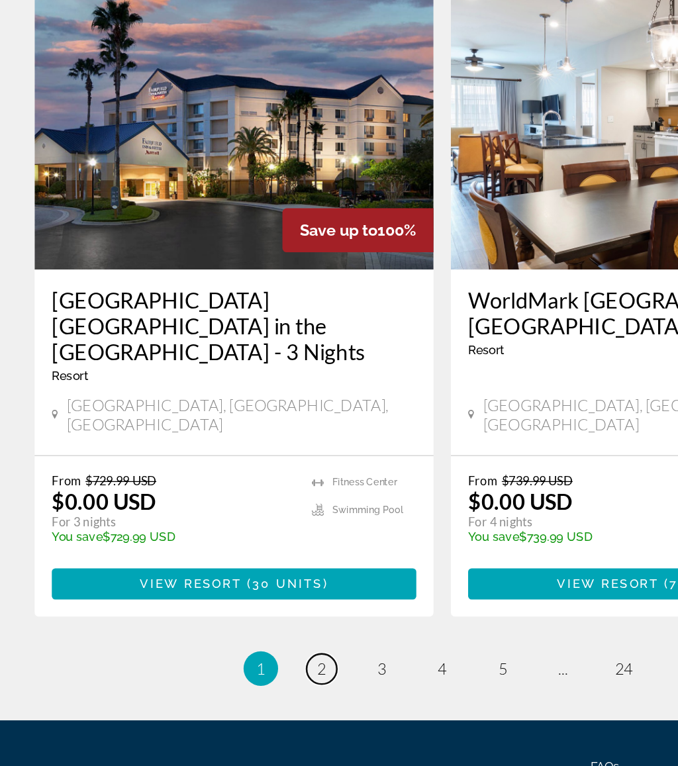
click at [241, 679] on link "page 2" at bounding box center [246, 690] width 23 height 23
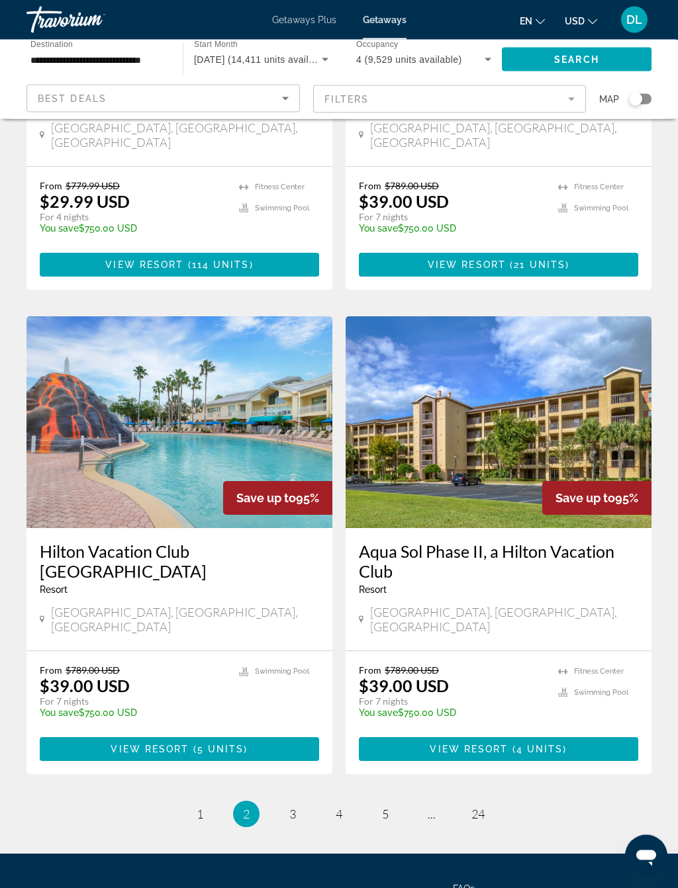
scroll to position [2292, 0]
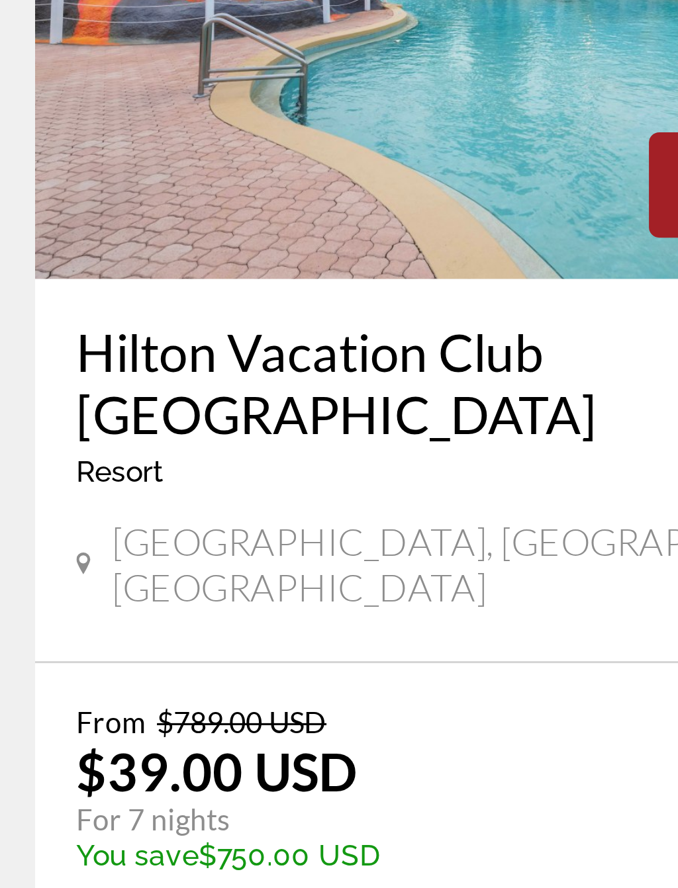
click at [132, 743] on span "View Resort" at bounding box center [150, 748] width 78 height 11
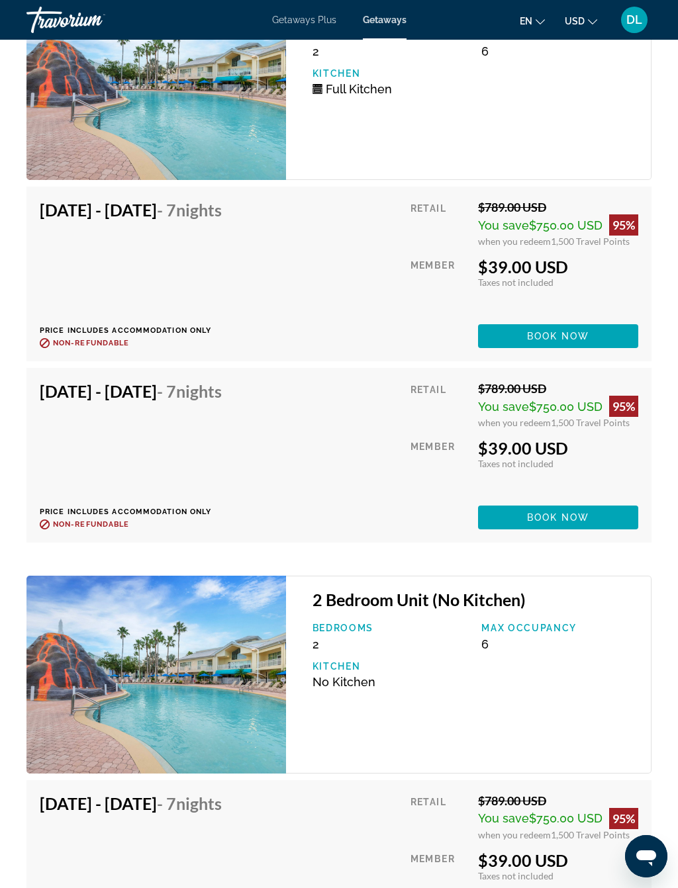
scroll to position [3004, 0]
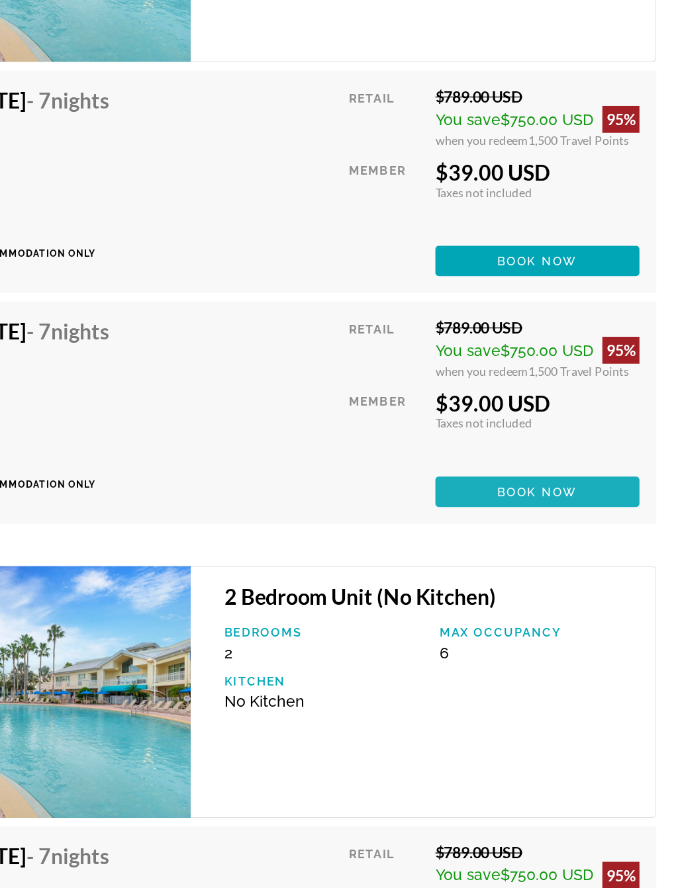
click at [478, 304] on span "Main content" at bounding box center [558, 288] width 160 height 32
